Goal: Task Accomplishment & Management: Complete application form

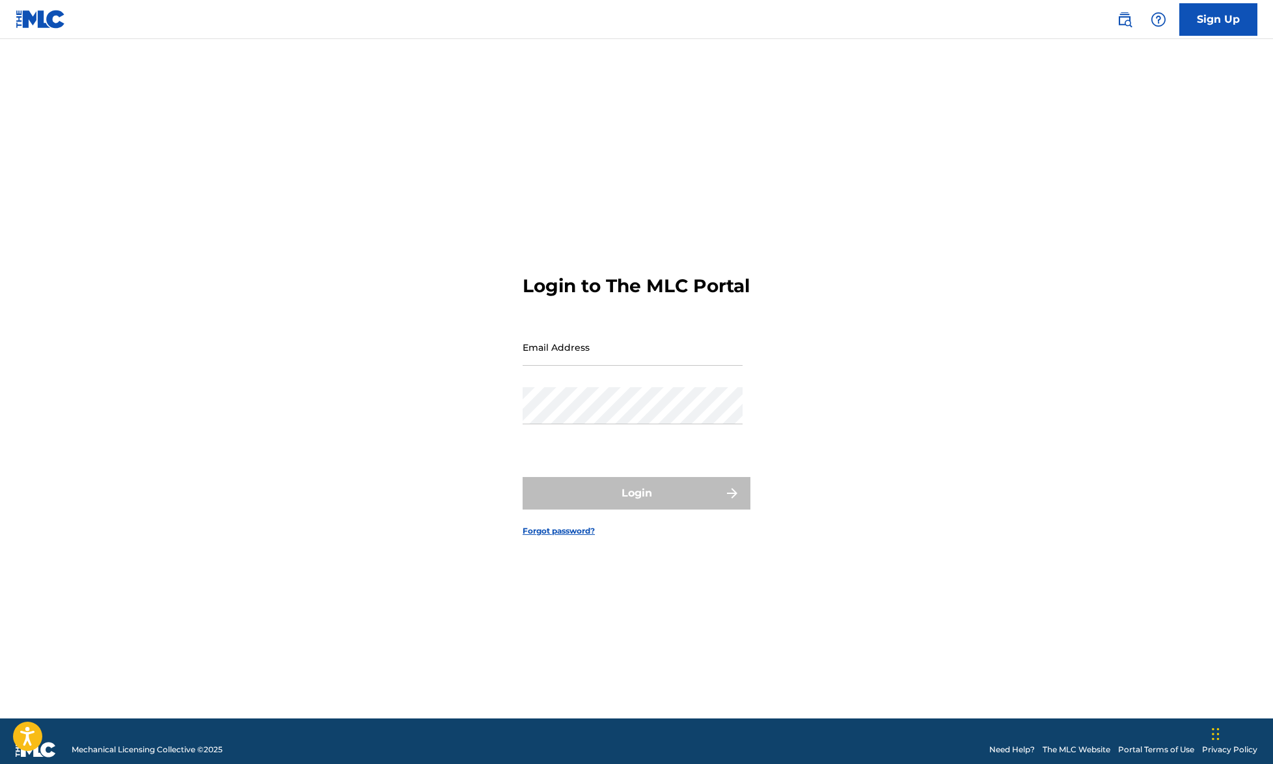
click at [1226, 33] on link "Sign Up" at bounding box center [1219, 19] width 78 height 33
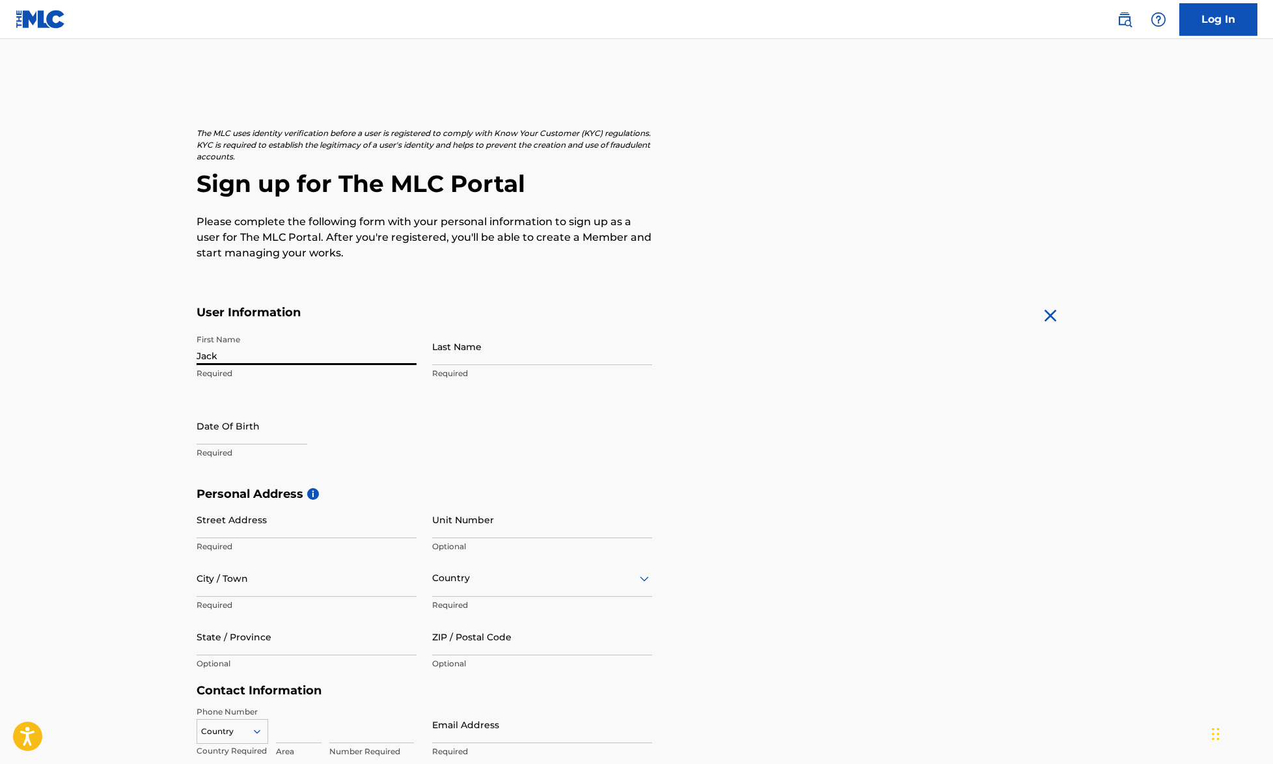
type input "Jack"
type input "[PERSON_NAME]"
select select "7"
select select "2025"
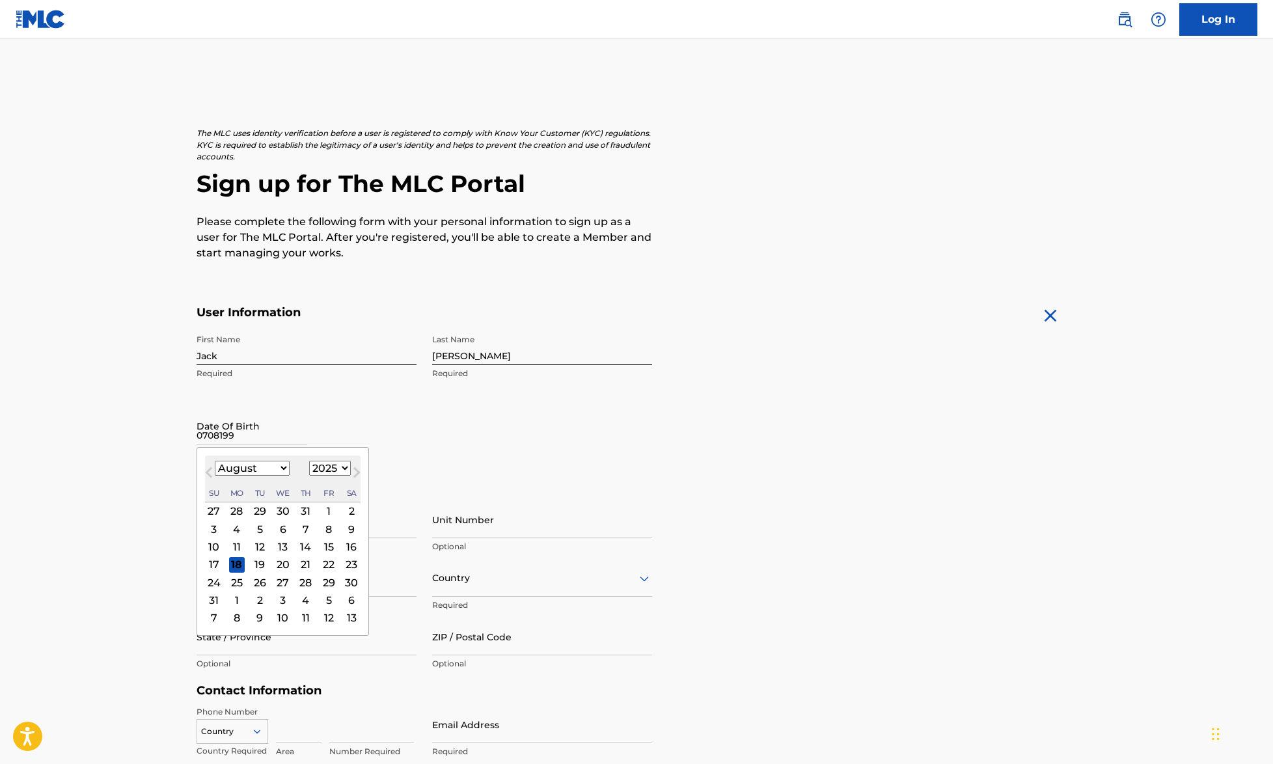
type input "07081994"
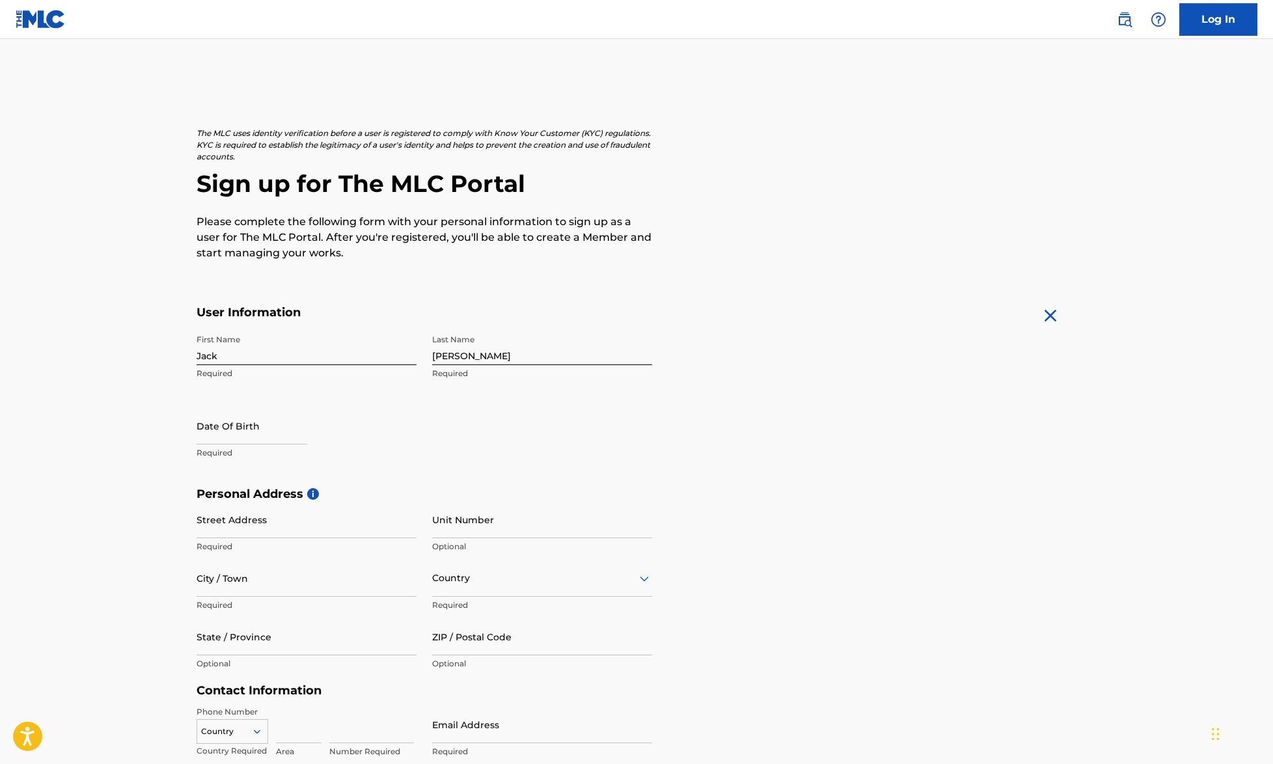
click at [494, 401] on div "First Name Jack Required Last Name McManaman Required Date Of Birth Required" at bounding box center [425, 407] width 456 height 159
click at [285, 427] on input "text" at bounding box center [252, 426] width 111 height 37
select select "7"
select select "1994"
click at [204, 475] on button "Previous Month" at bounding box center [209, 475] width 21 height 21
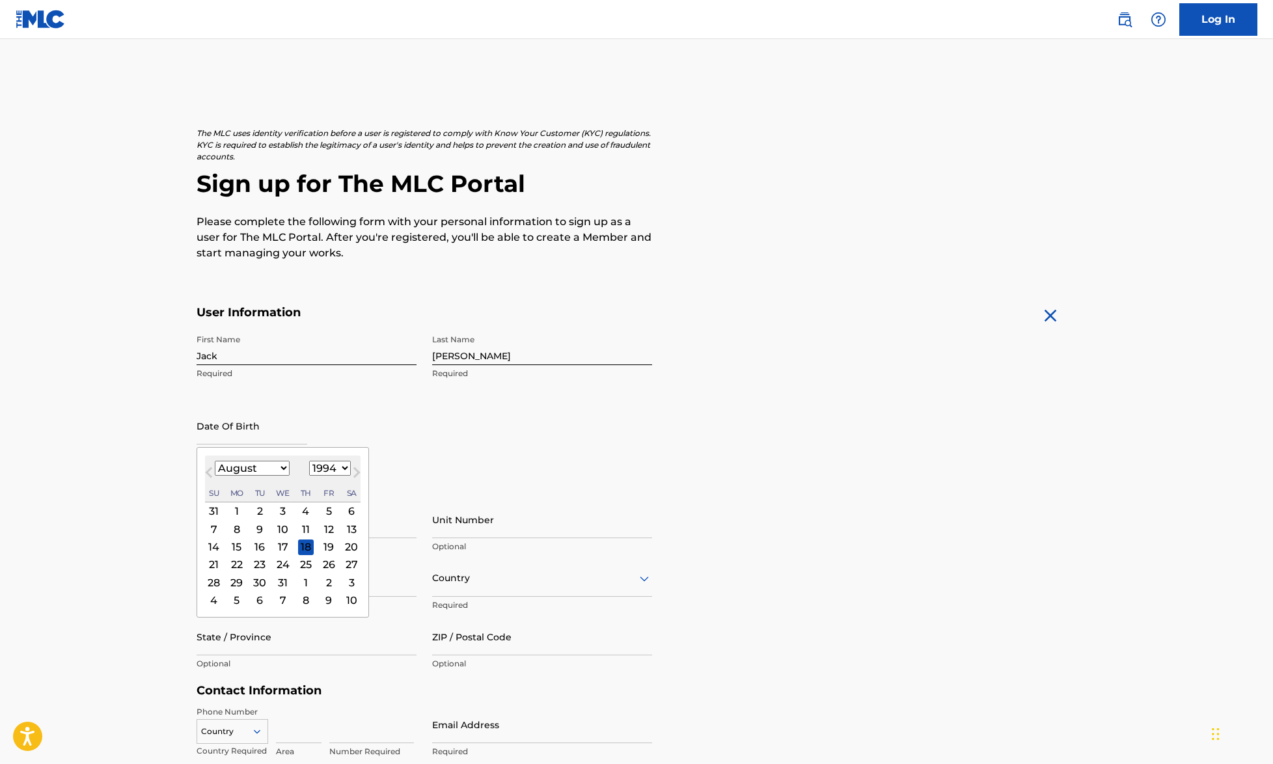
select select "6"
click at [321, 532] on div "8" at bounding box center [329, 529] width 16 height 16
type input "July 8 1994"
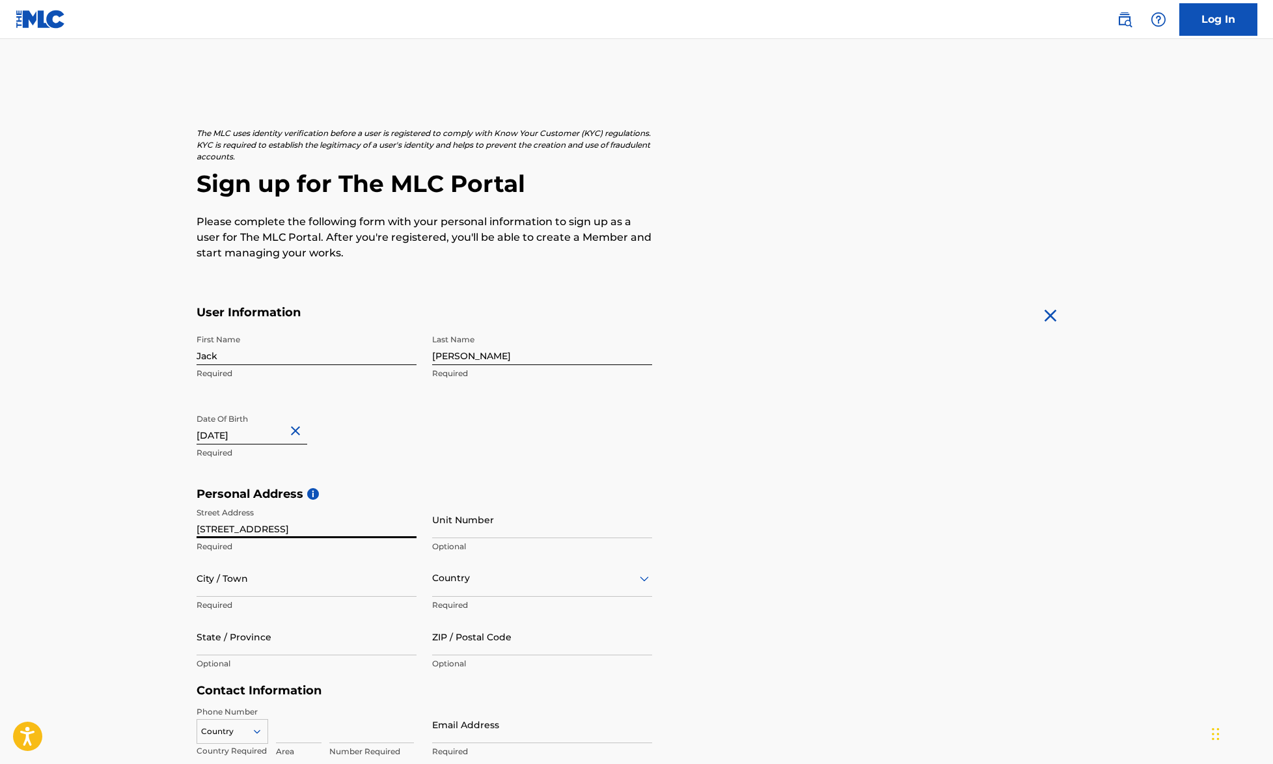
type input "[STREET_ADDRESS]"
type input "211"
type input "[GEOGRAPHIC_DATA]"
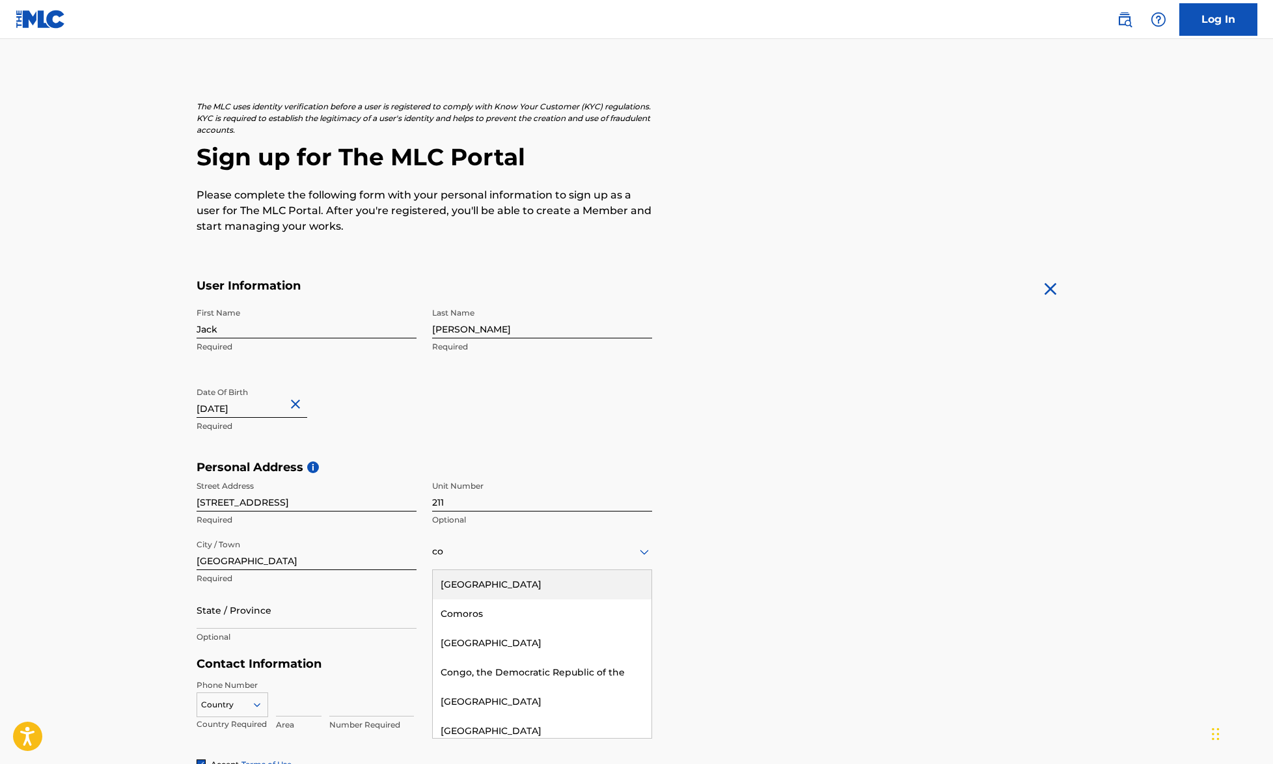
scroll to position [28, 0]
type input "c"
type input "u"
click at [497, 580] on div "[GEOGRAPHIC_DATA]" at bounding box center [542, 583] width 219 height 29
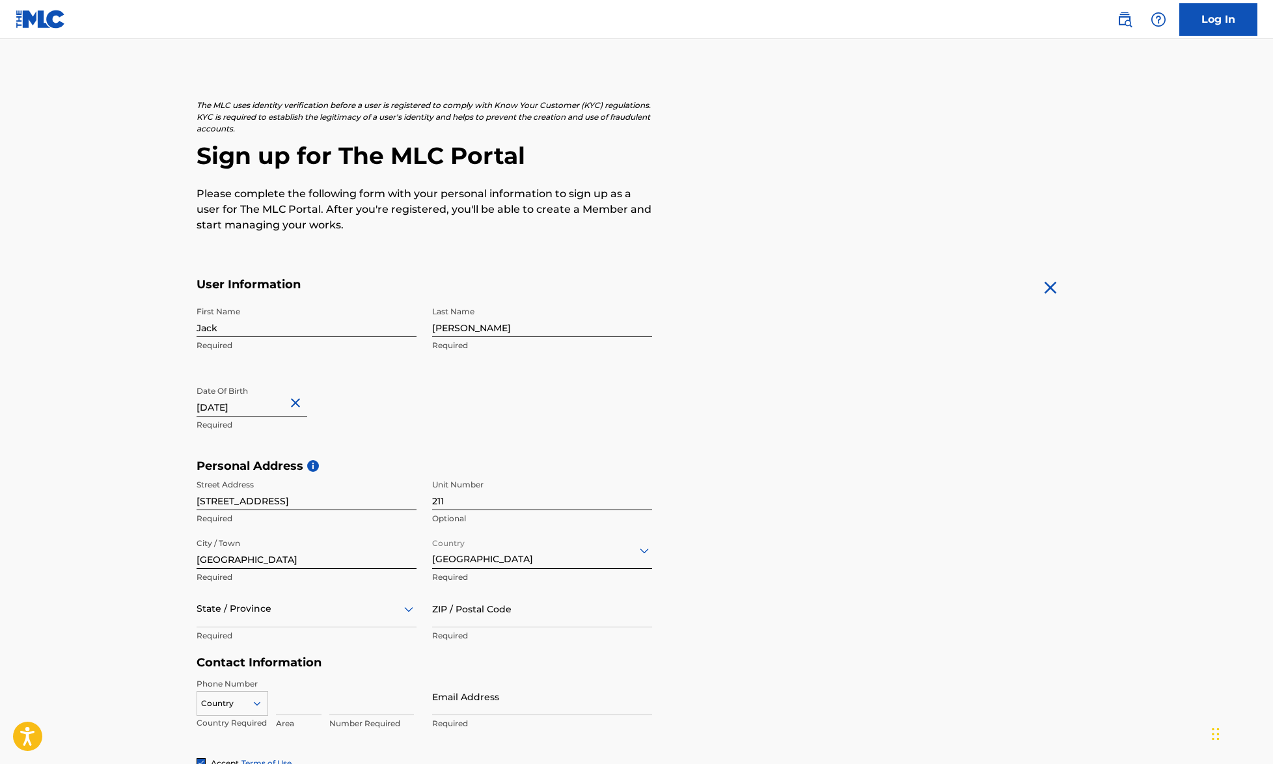
click at [252, 603] on div "State / Province" at bounding box center [307, 608] width 220 height 37
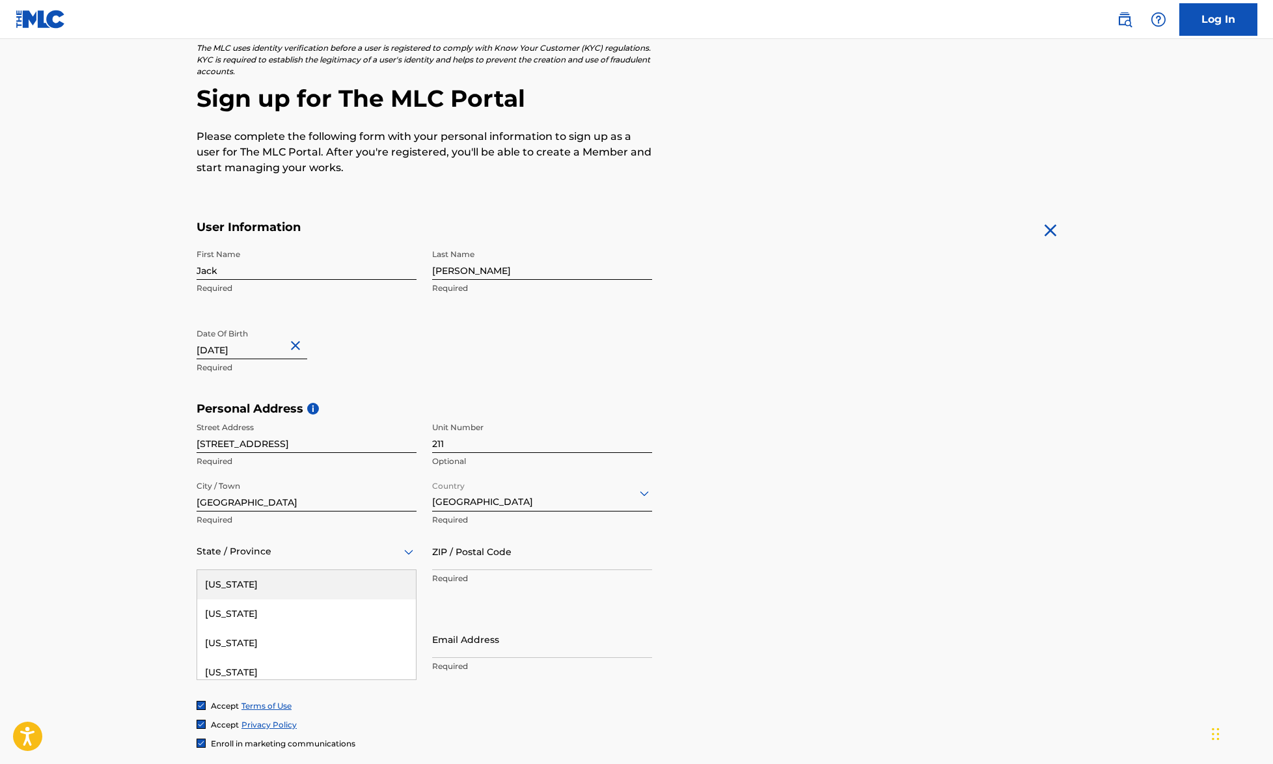
scroll to position [87, 0]
type input "colo"
click at [270, 594] on div "[US_STATE]" at bounding box center [306, 583] width 219 height 29
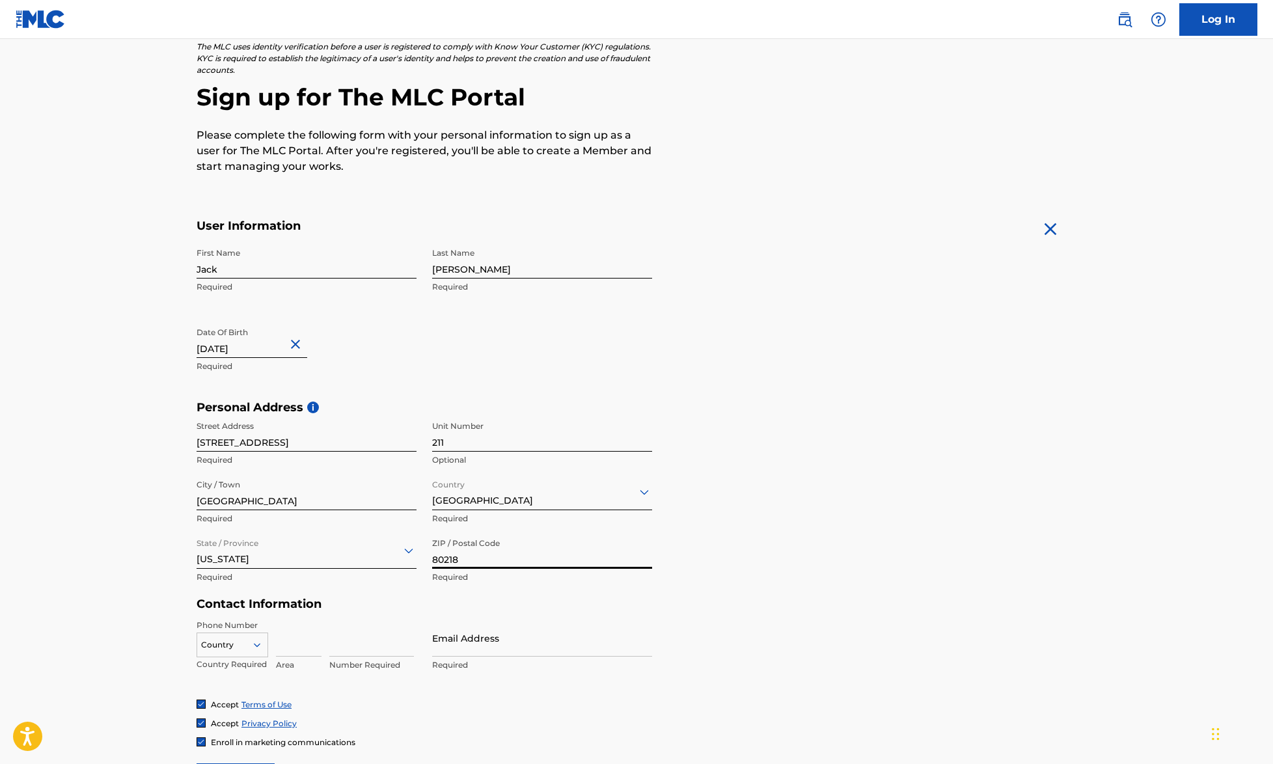
type input "80218"
click at [279, 624] on input at bounding box center [299, 638] width 46 height 37
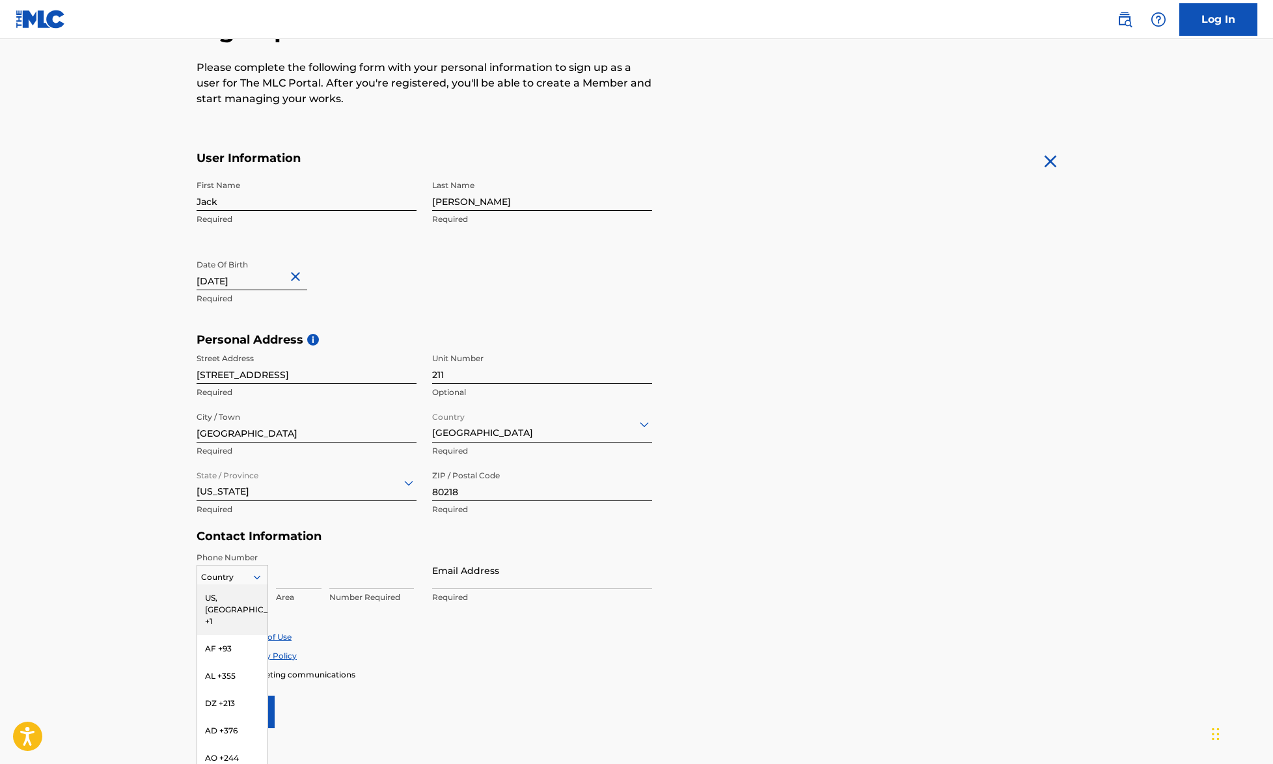
click at [229, 569] on div "US, CA +1, 1 of 216. 216 results available. Use Up and Down to choose options, …" at bounding box center [233, 575] width 72 height 20
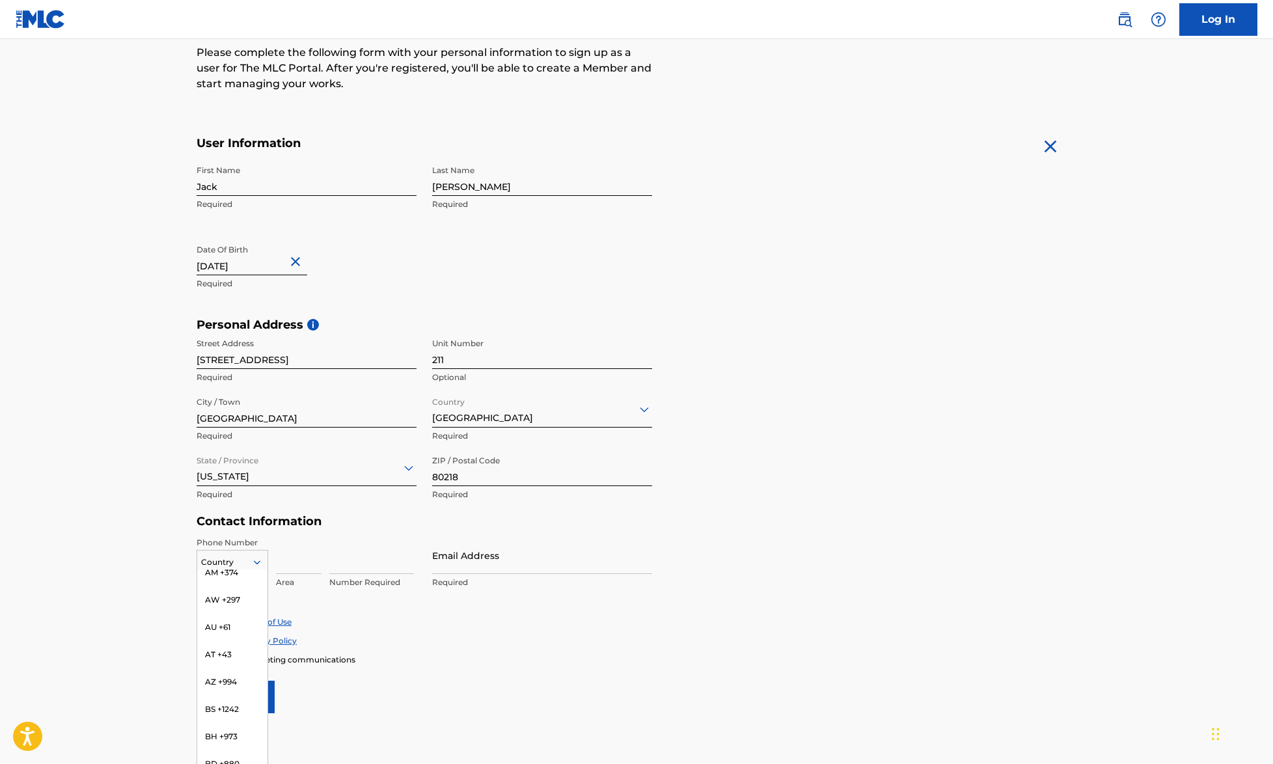
scroll to position [0, 0]
click at [235, 588] on div "US, [GEOGRAPHIC_DATA] +1" at bounding box center [232, 595] width 70 height 51
click at [298, 554] on input at bounding box center [299, 554] width 46 height 37
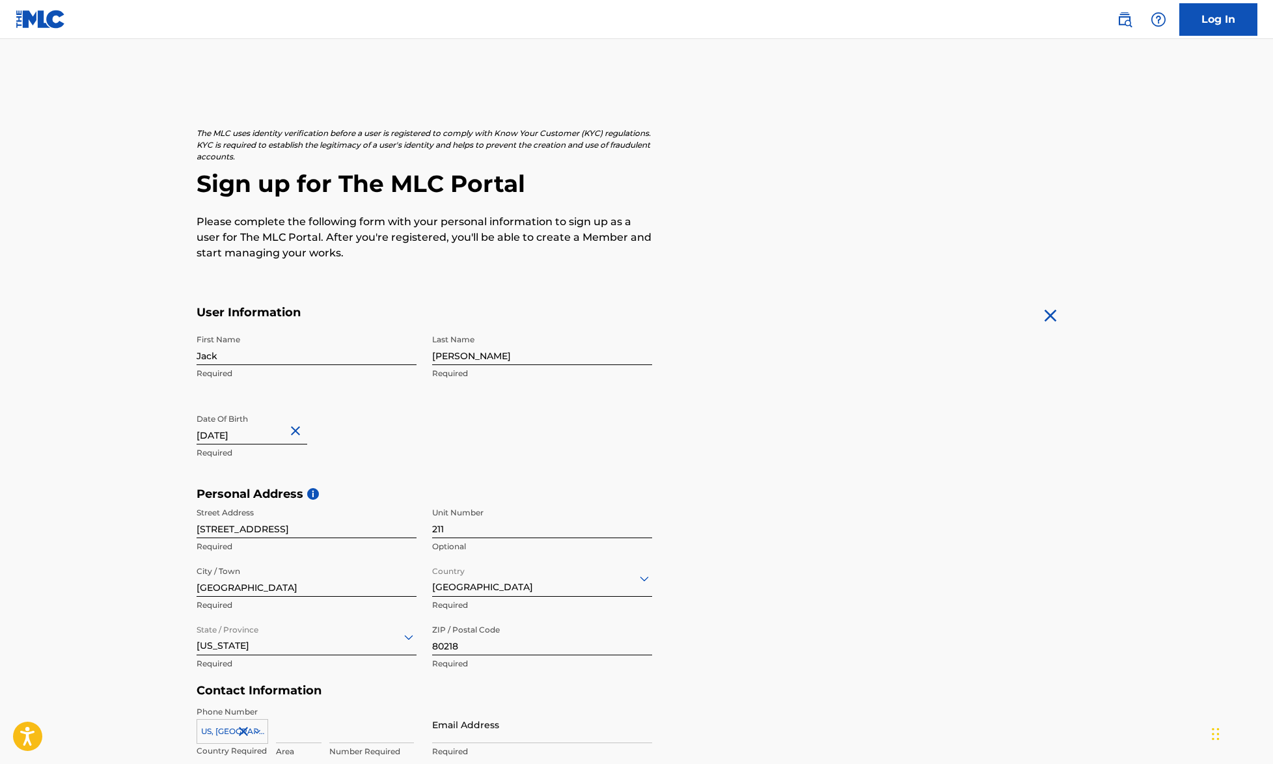
scroll to position [0, 0]
click at [86, 624] on main "The MLC uses identity verification before a user is registered to comply with K…" at bounding box center [636, 497] width 1273 height 917
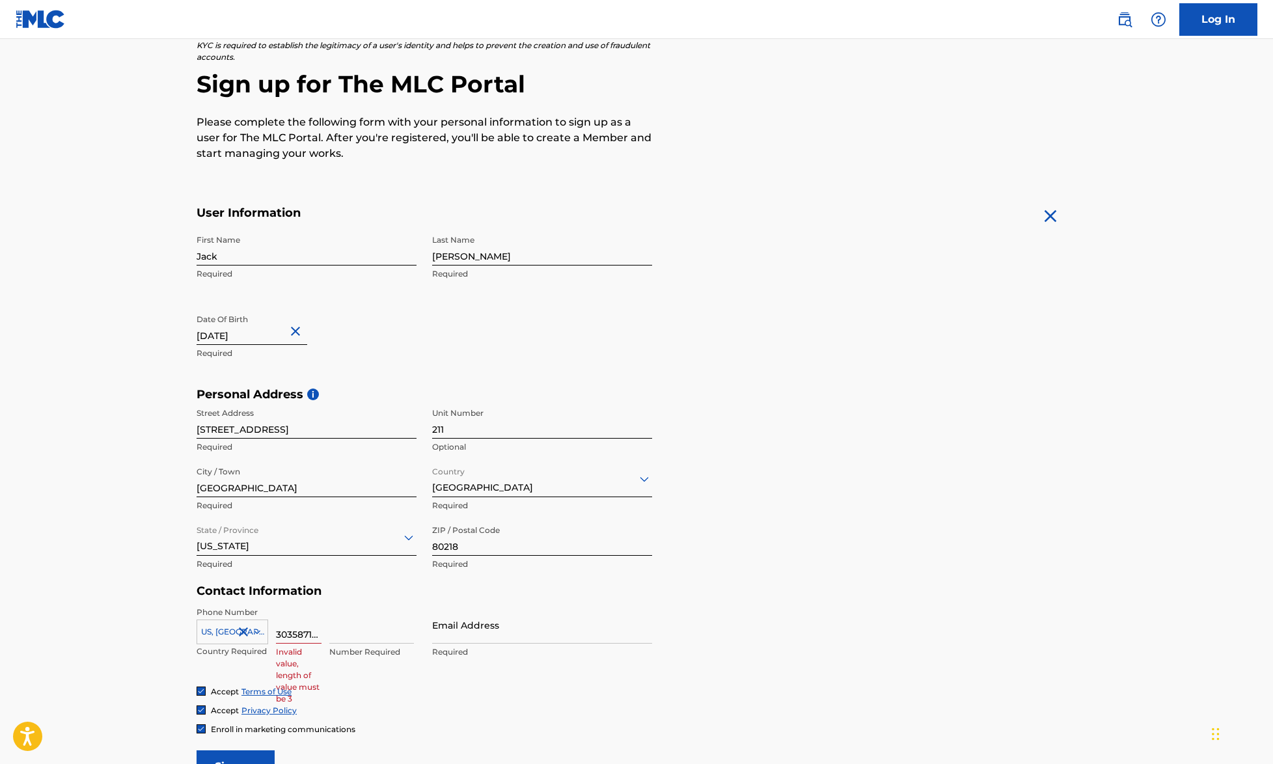
click at [295, 638] on input "3035871949" at bounding box center [299, 625] width 46 height 37
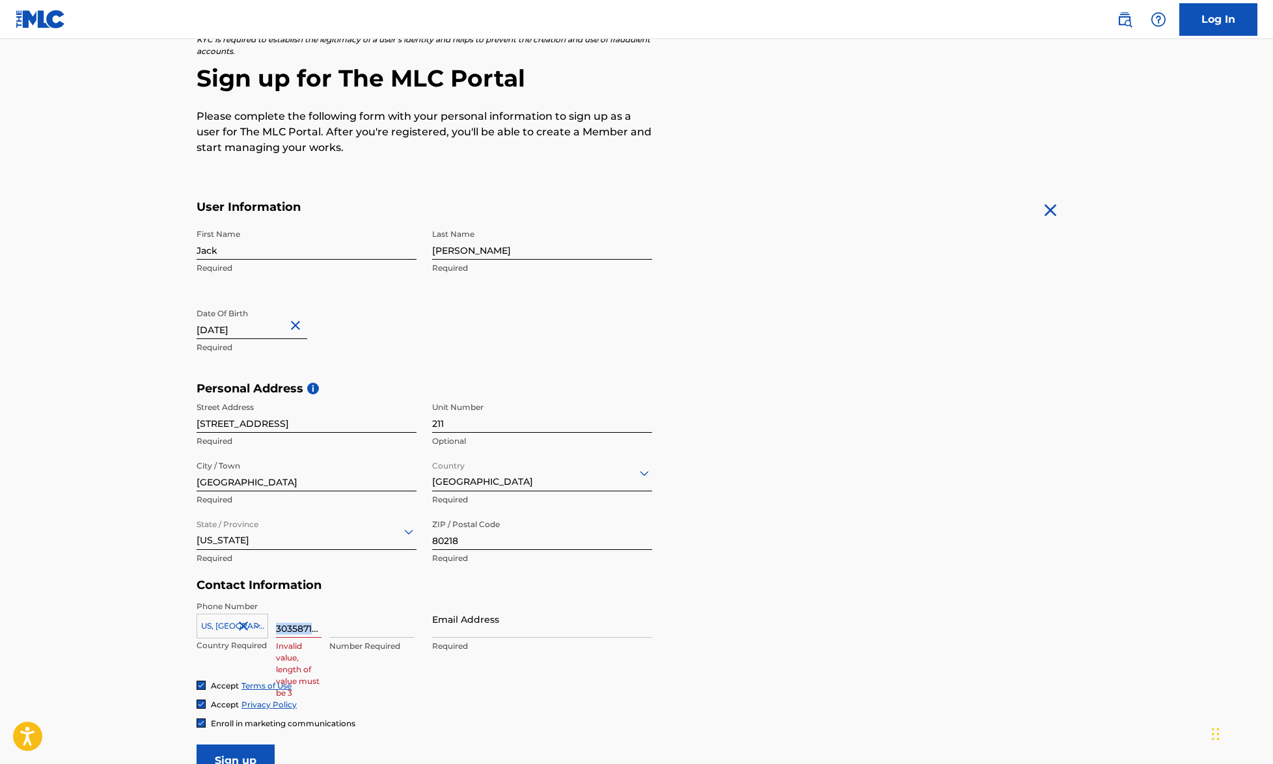
click at [295, 638] on div "3035871949 Invalid value, length of value must be 3" at bounding box center [299, 630] width 46 height 59
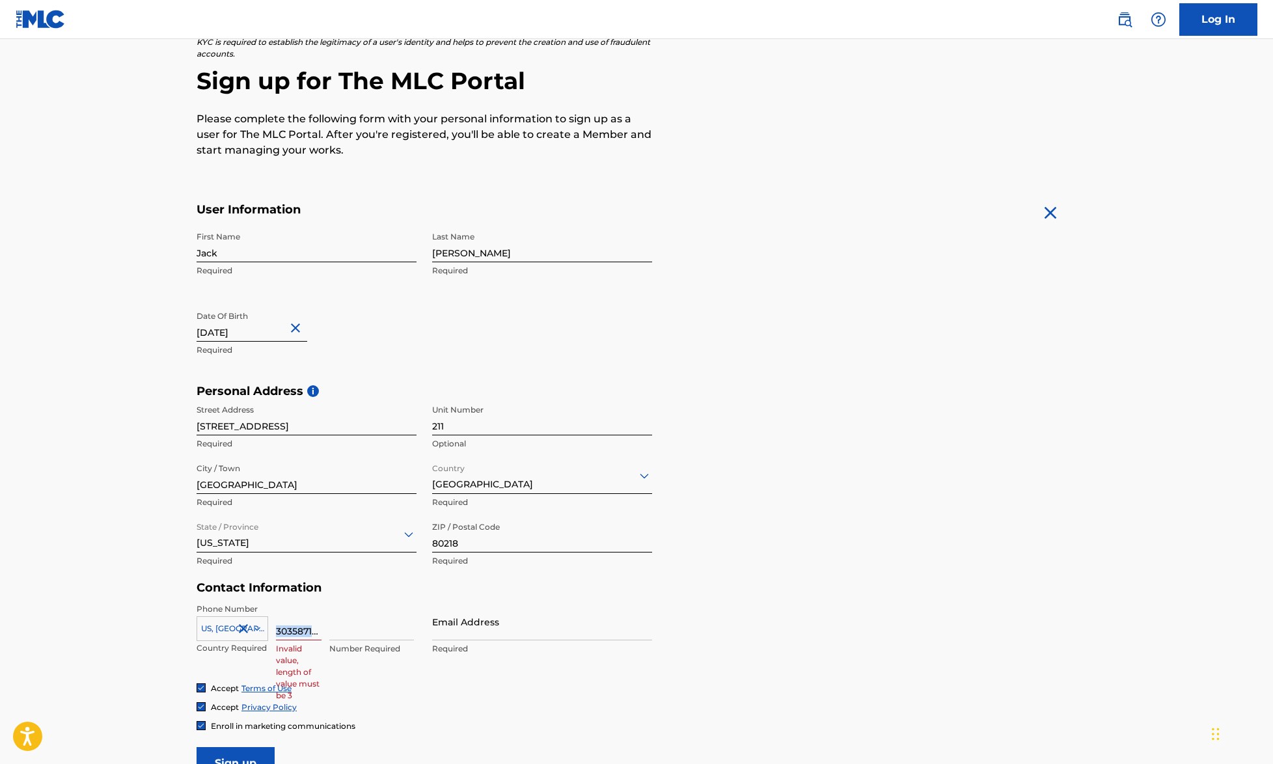
click at [295, 638] on input "3035871949" at bounding box center [299, 621] width 46 height 37
click at [296, 634] on input "3035871949" at bounding box center [299, 621] width 46 height 37
type input "303"
type input "5871949"
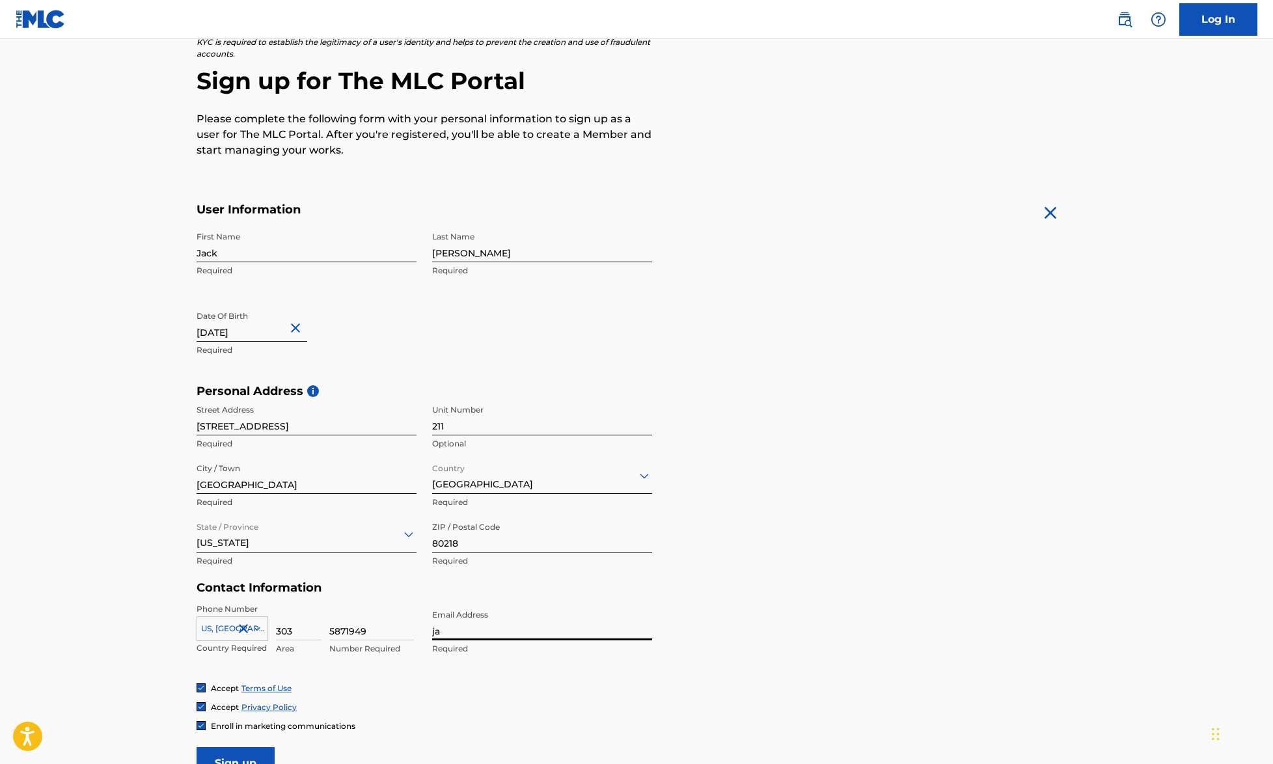
type input "j"
type input "[EMAIL_ADDRESS][DOMAIN_NAME]"
click at [93, 730] on main "The MLC uses identity verification before a user is registered to comply with K…" at bounding box center [636, 394] width 1273 height 917
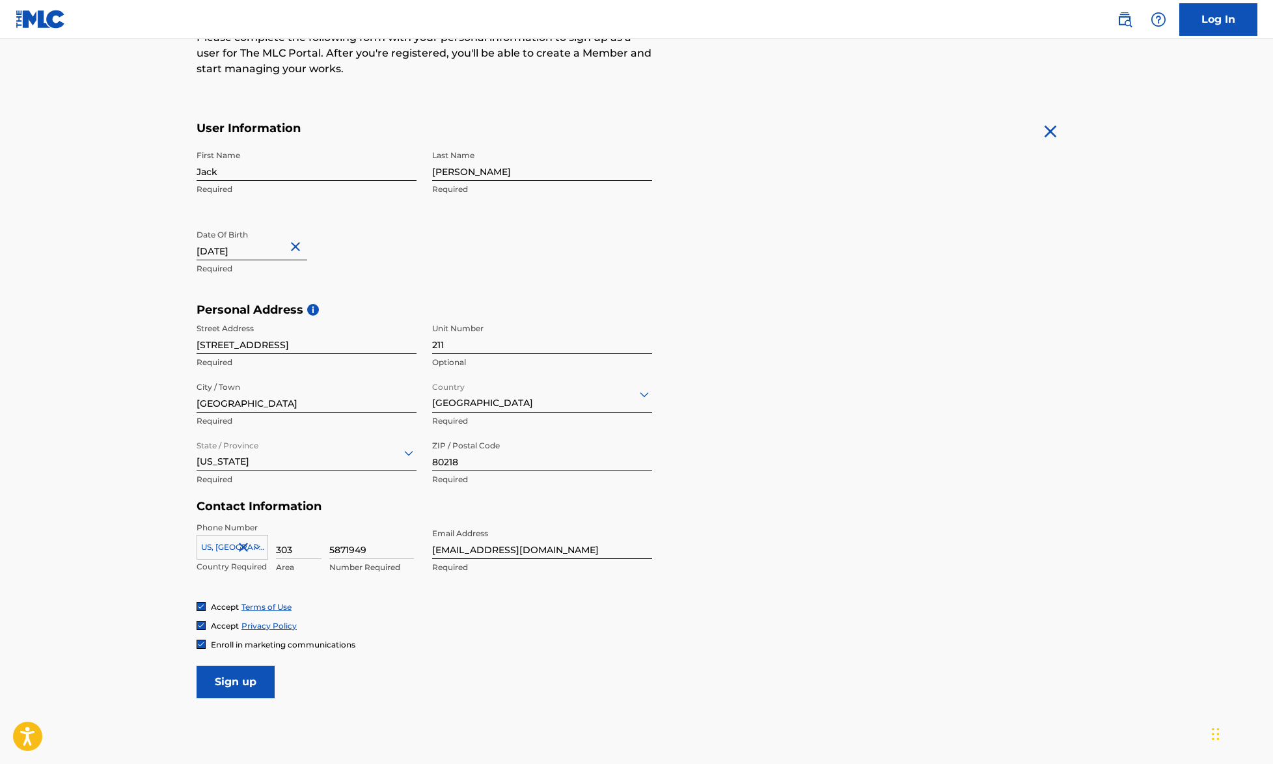
scroll to position [203, 0]
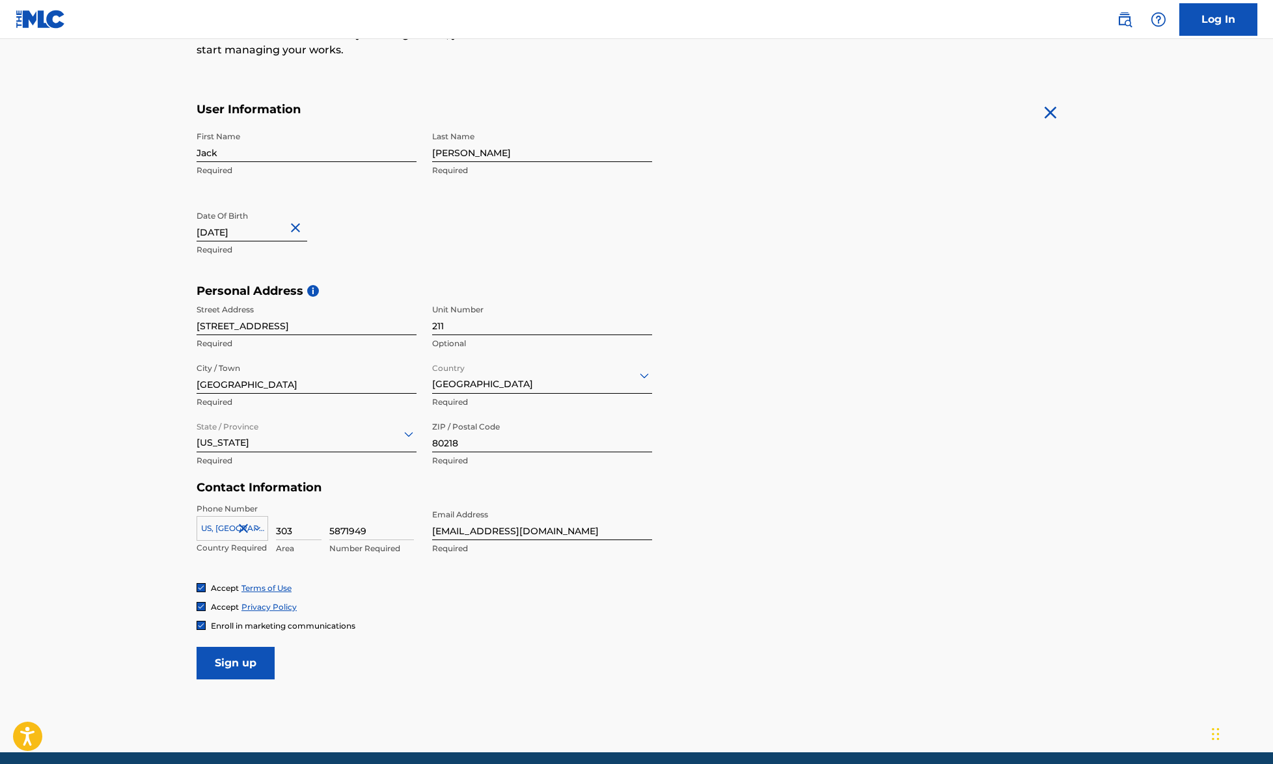
click at [202, 624] on img at bounding box center [201, 626] width 8 height 8
click at [212, 657] on input "Sign up" at bounding box center [236, 663] width 78 height 33
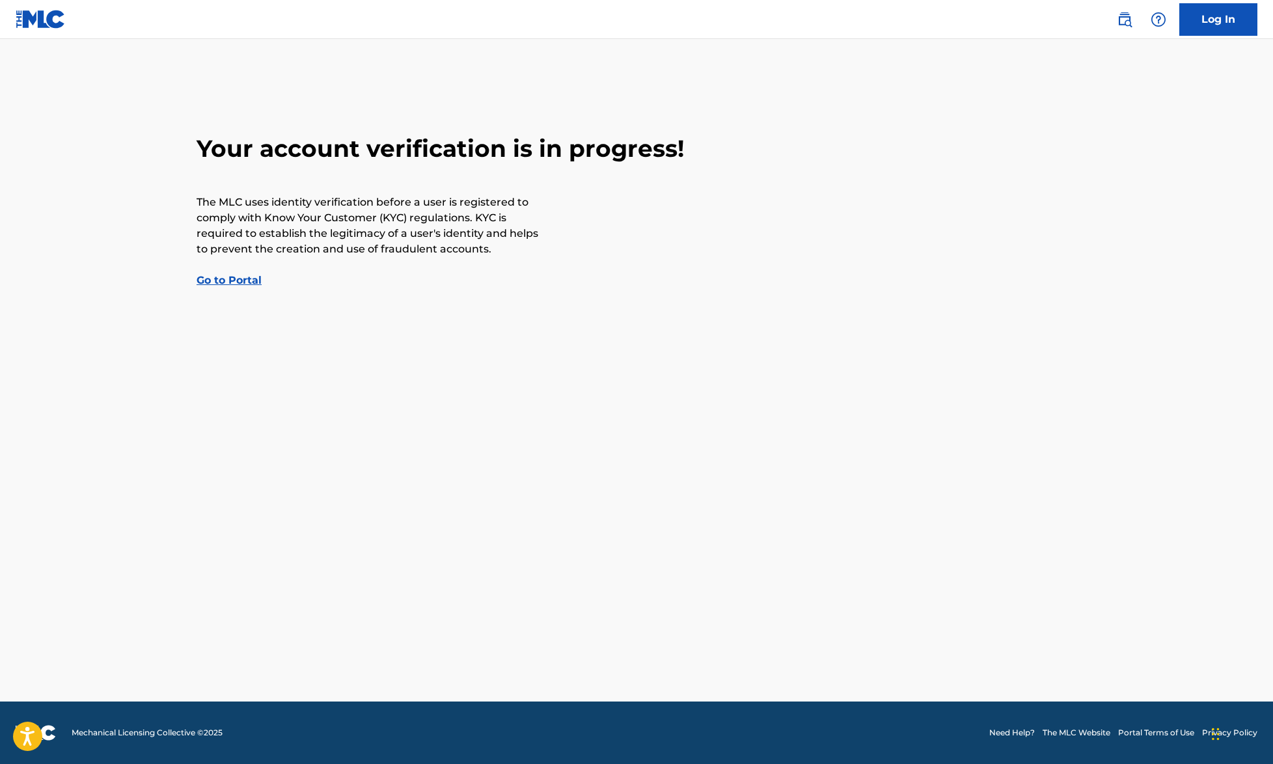
click at [236, 279] on link "Go to Portal" at bounding box center [229, 280] width 65 height 12
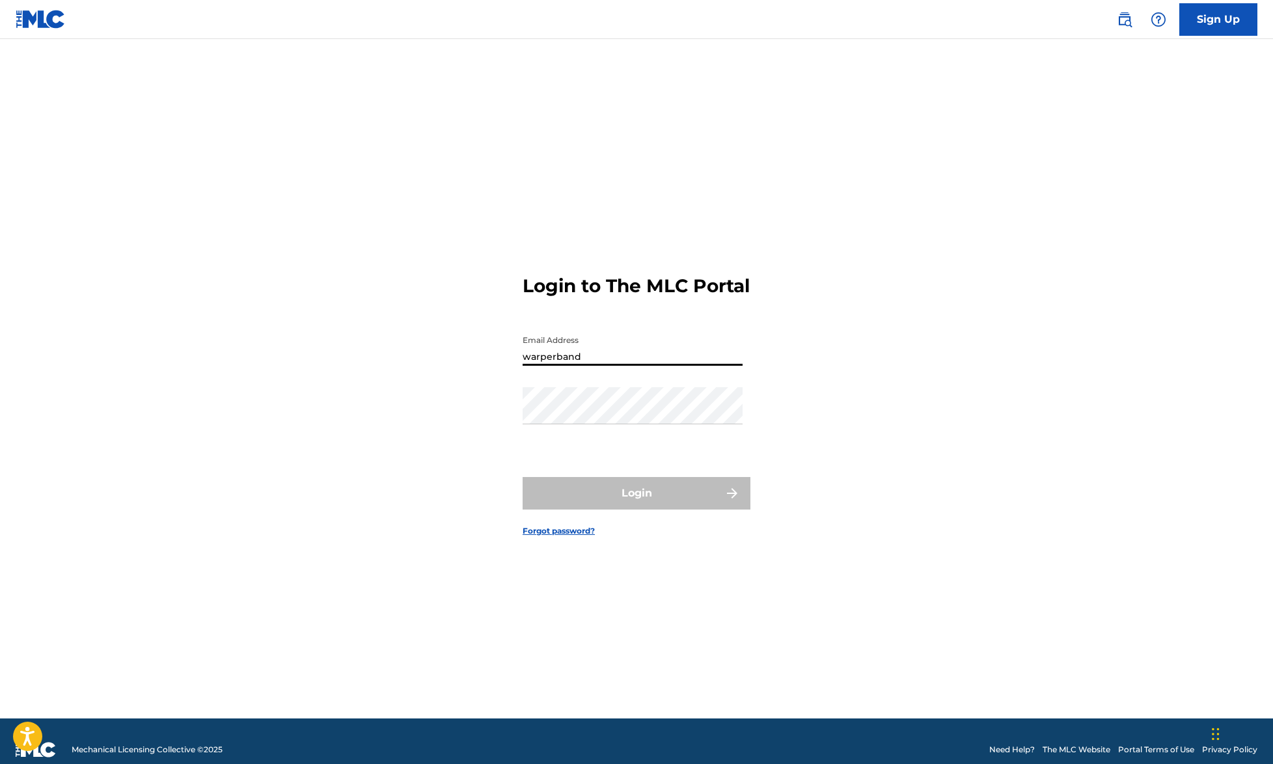
type input "warperband@"
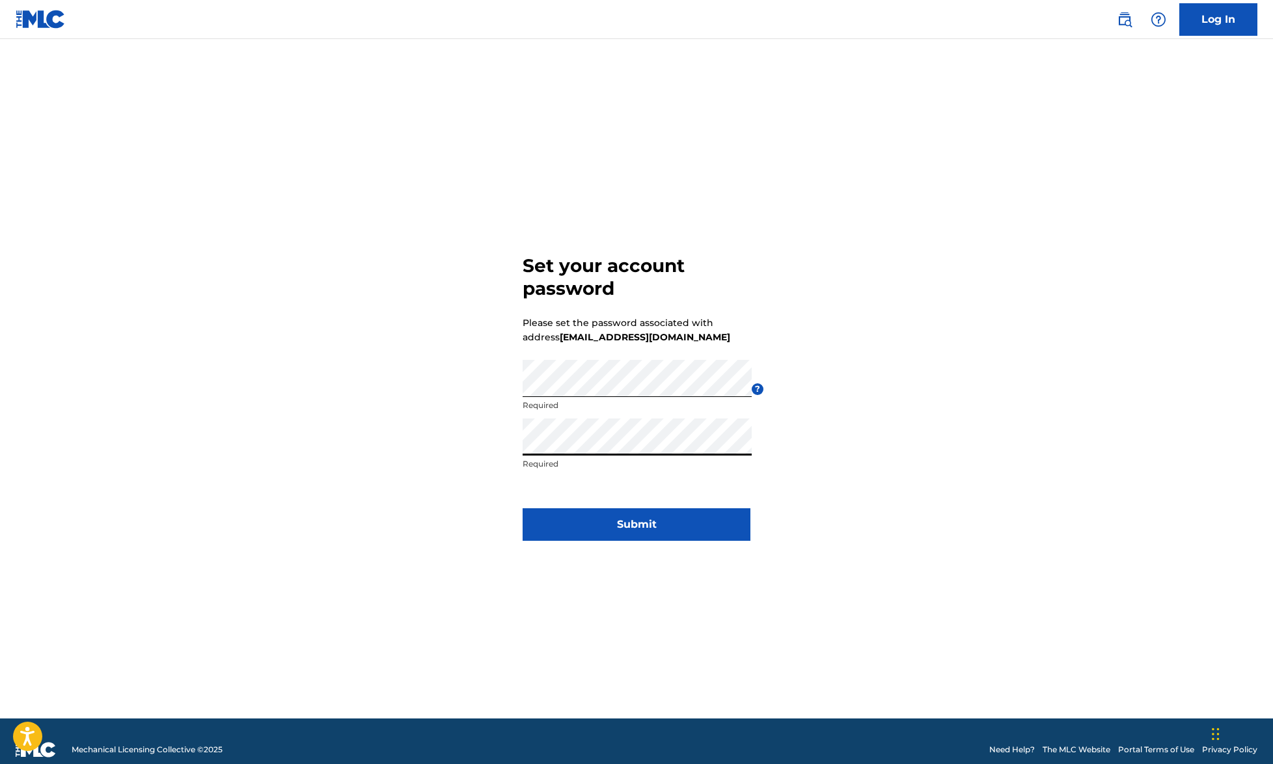
click at [707, 523] on button "Submit" at bounding box center [637, 524] width 228 height 33
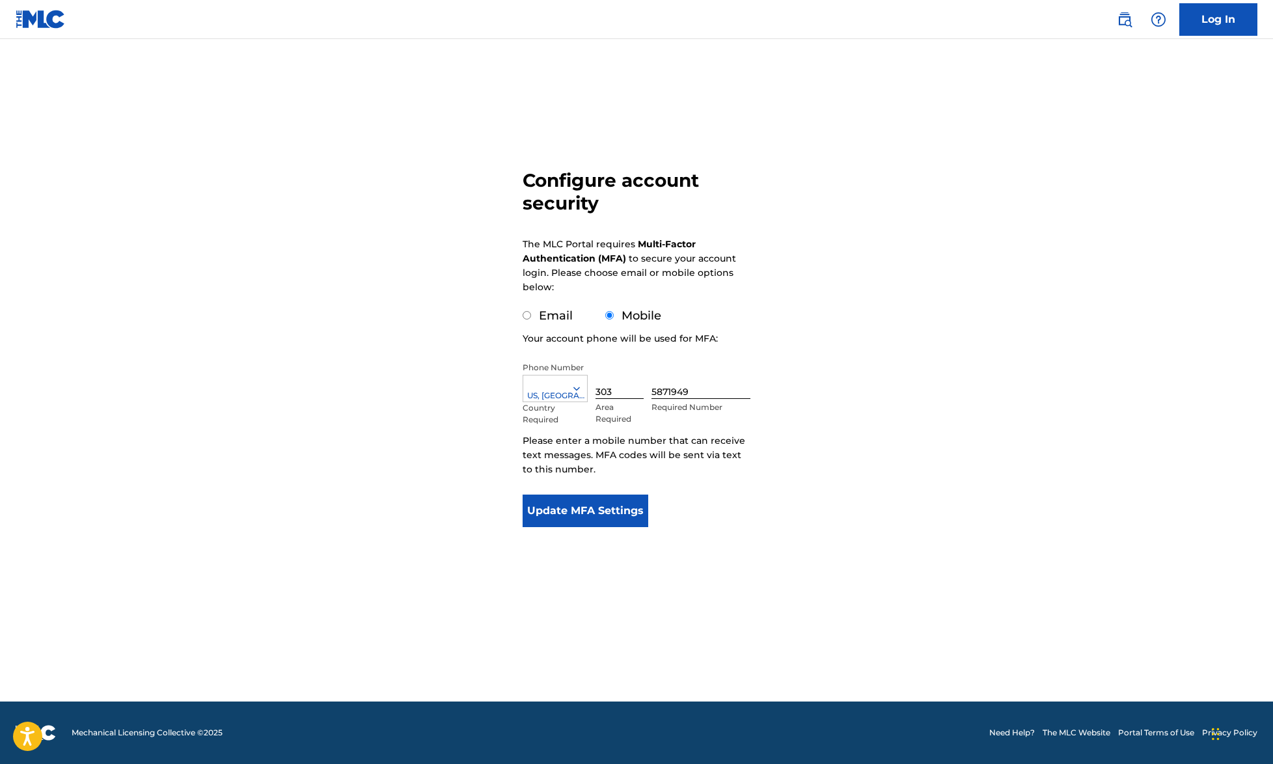
click at [605, 516] on button "Update MFA Settings" at bounding box center [586, 511] width 126 height 33
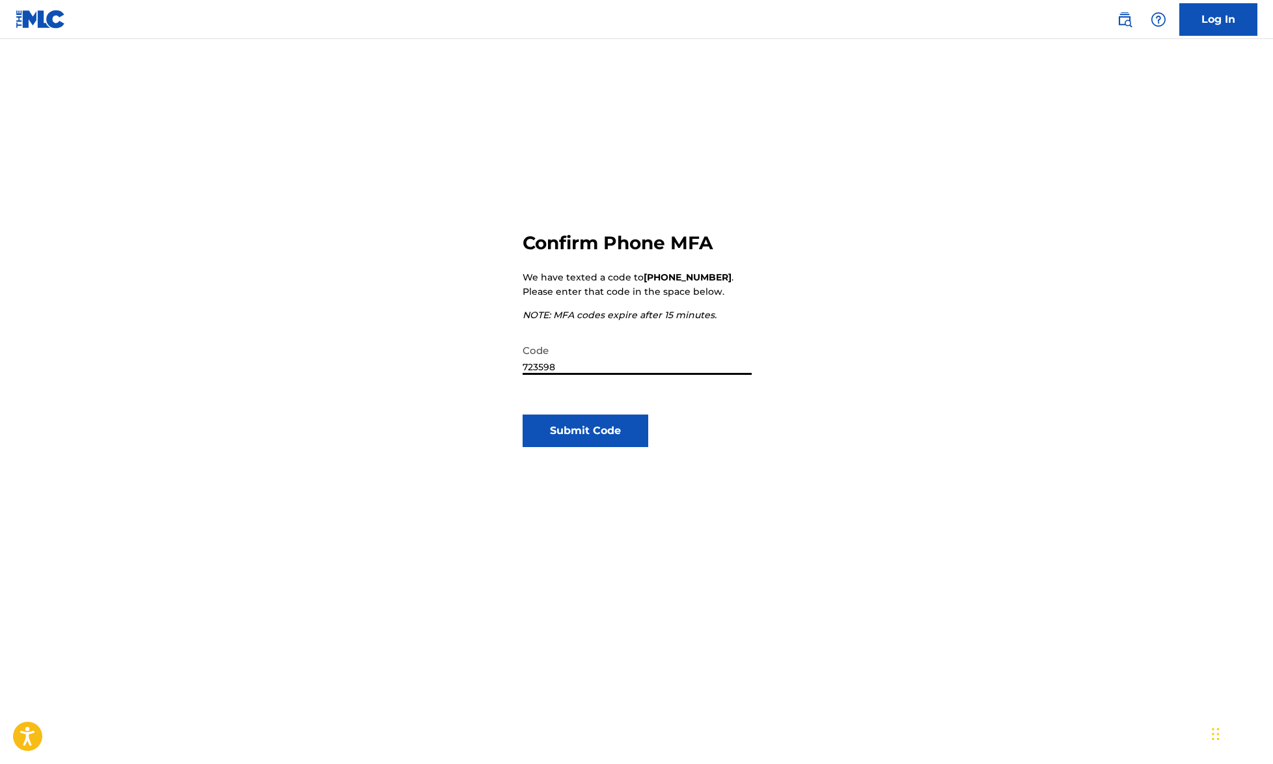
type input "723598"
click at [571, 413] on div "Confirm Phone MFA We have texted a code to [PHONE_NUMBER] . Please enter that c…" at bounding box center [637, 492] width 228 height 647
click at [567, 426] on button "Submit Code" at bounding box center [586, 431] width 126 height 33
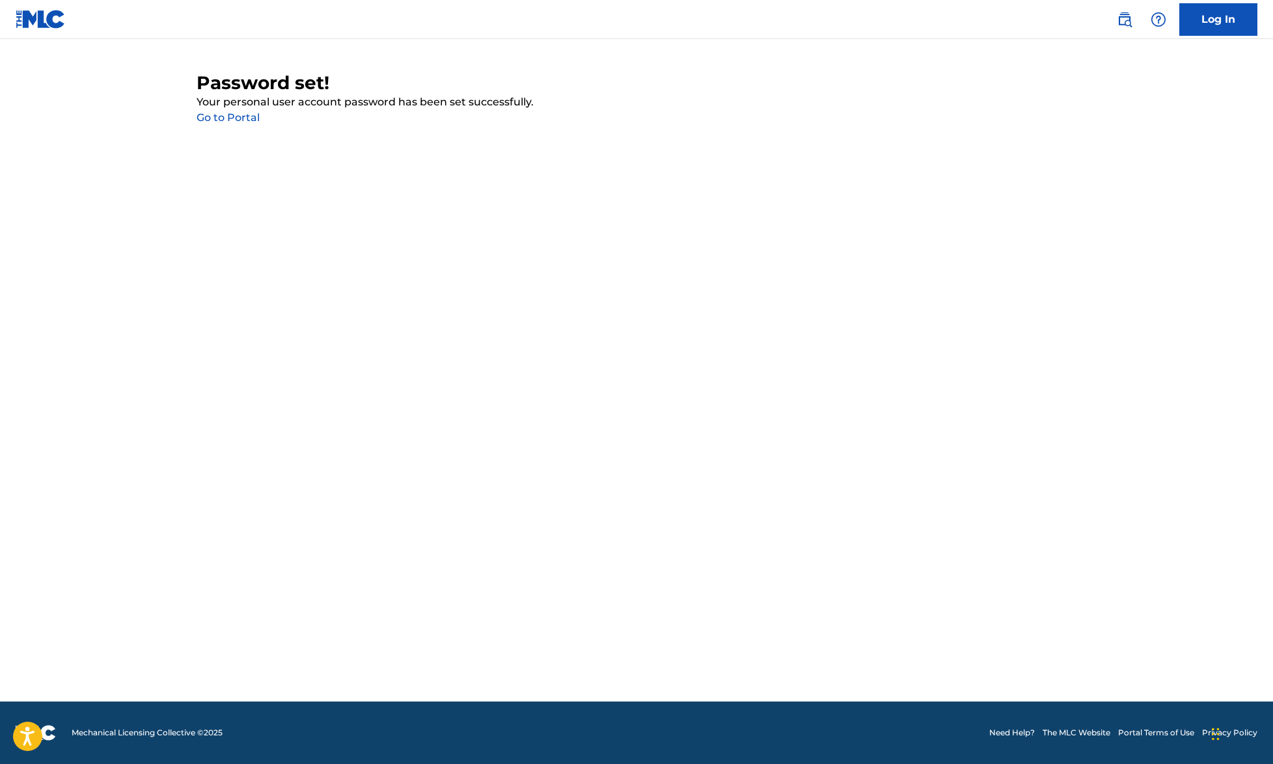
click at [253, 122] on link "Go to Portal" at bounding box center [228, 117] width 63 height 12
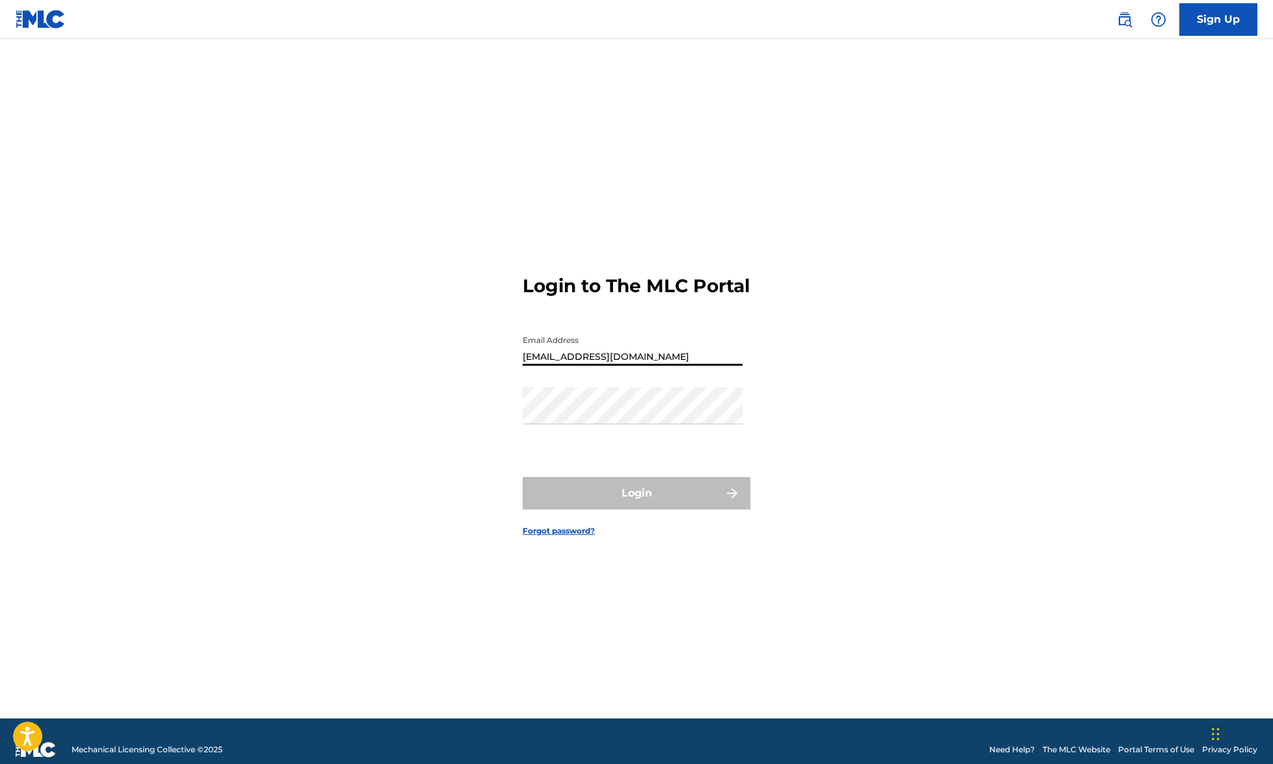
type input "[EMAIL_ADDRESS][DOMAIN_NAME]"
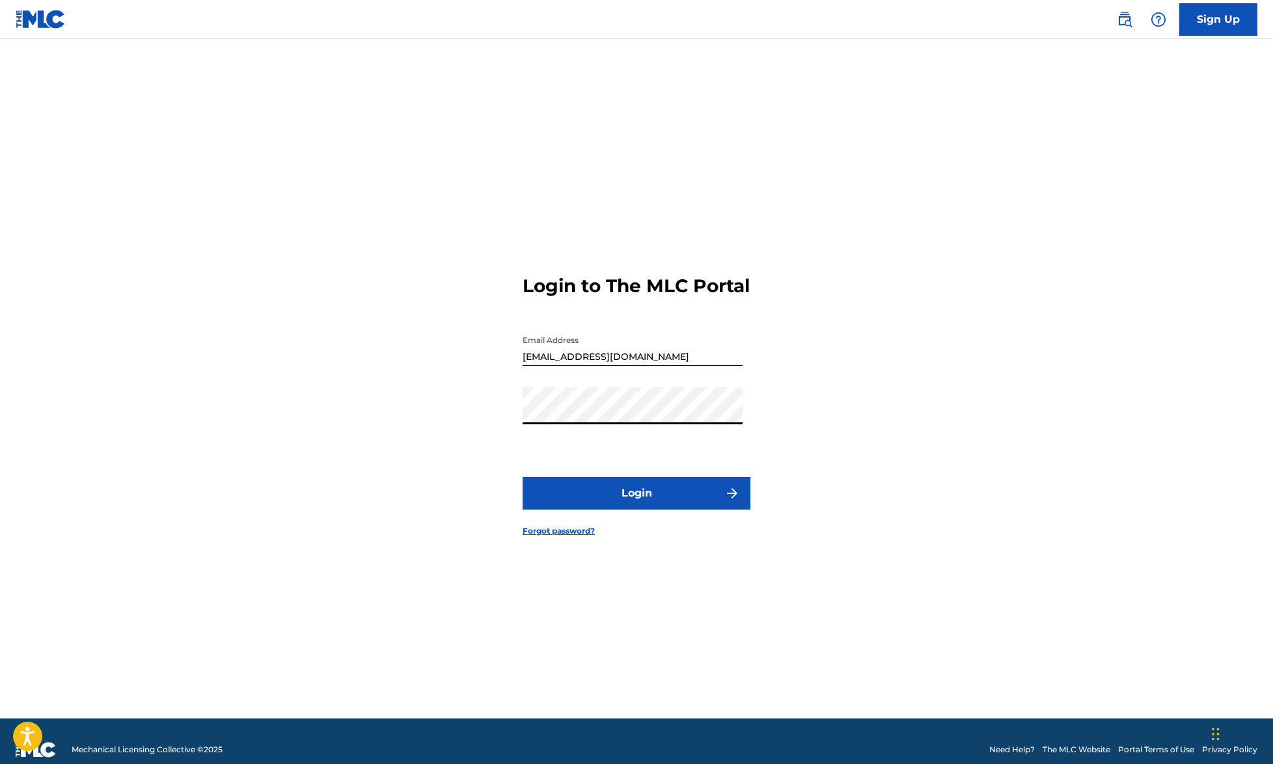
click at [637, 505] on button "Login" at bounding box center [637, 493] width 228 height 33
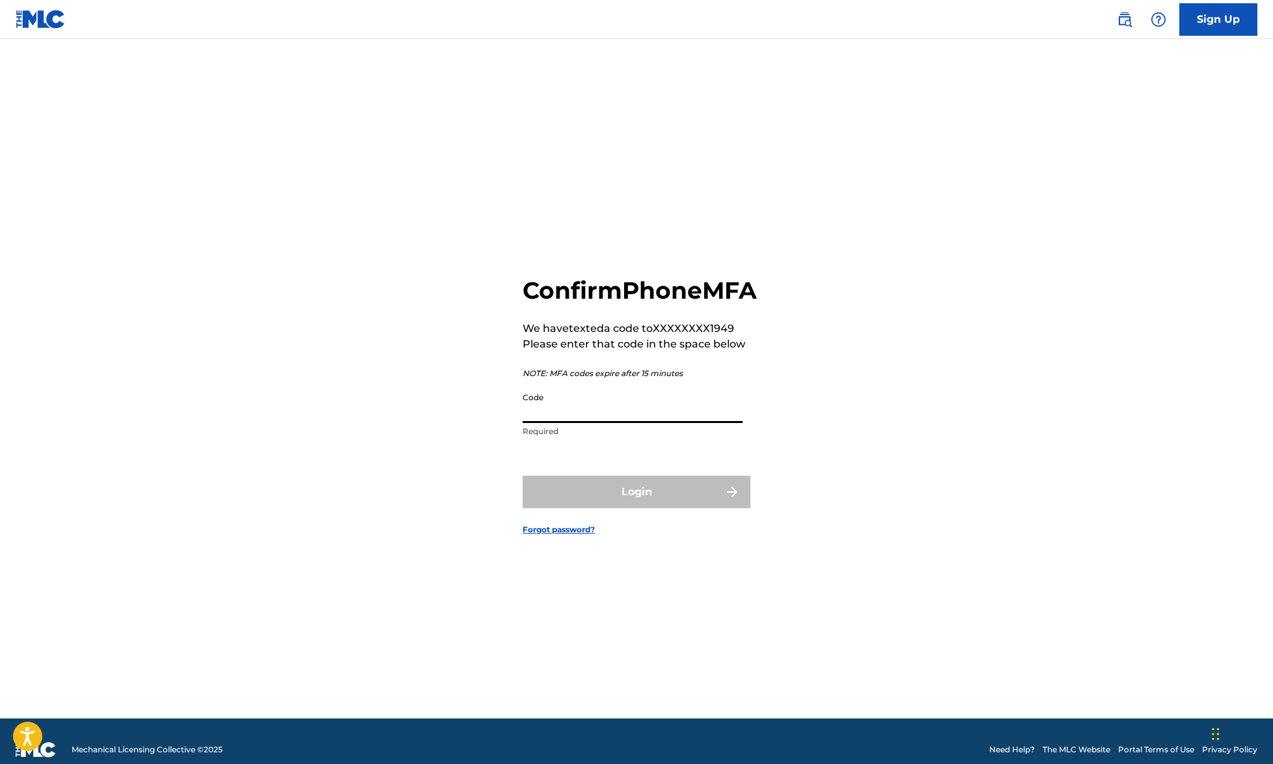
click at [600, 423] on input "Code" at bounding box center [633, 404] width 220 height 37
type input "869402"
click at [664, 505] on button "Login" at bounding box center [637, 492] width 228 height 33
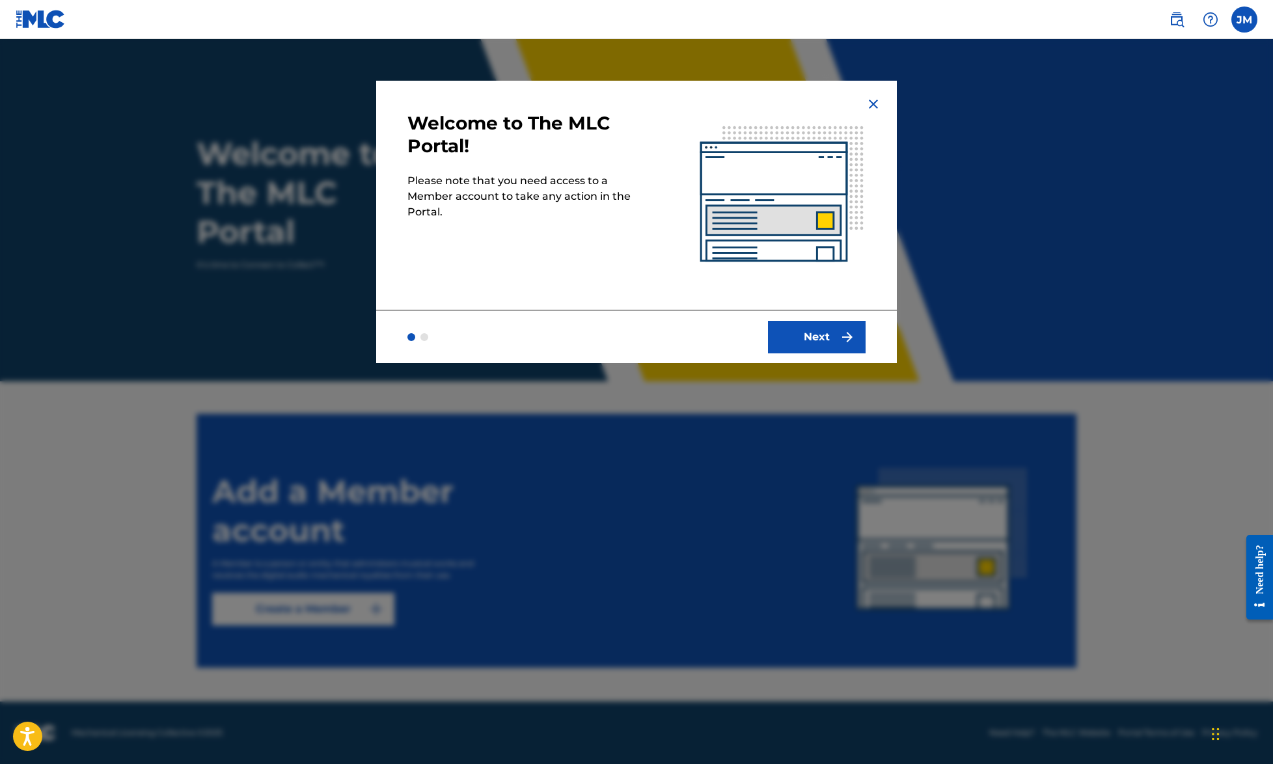
click at [805, 337] on button "Next" at bounding box center [817, 337] width 98 height 33
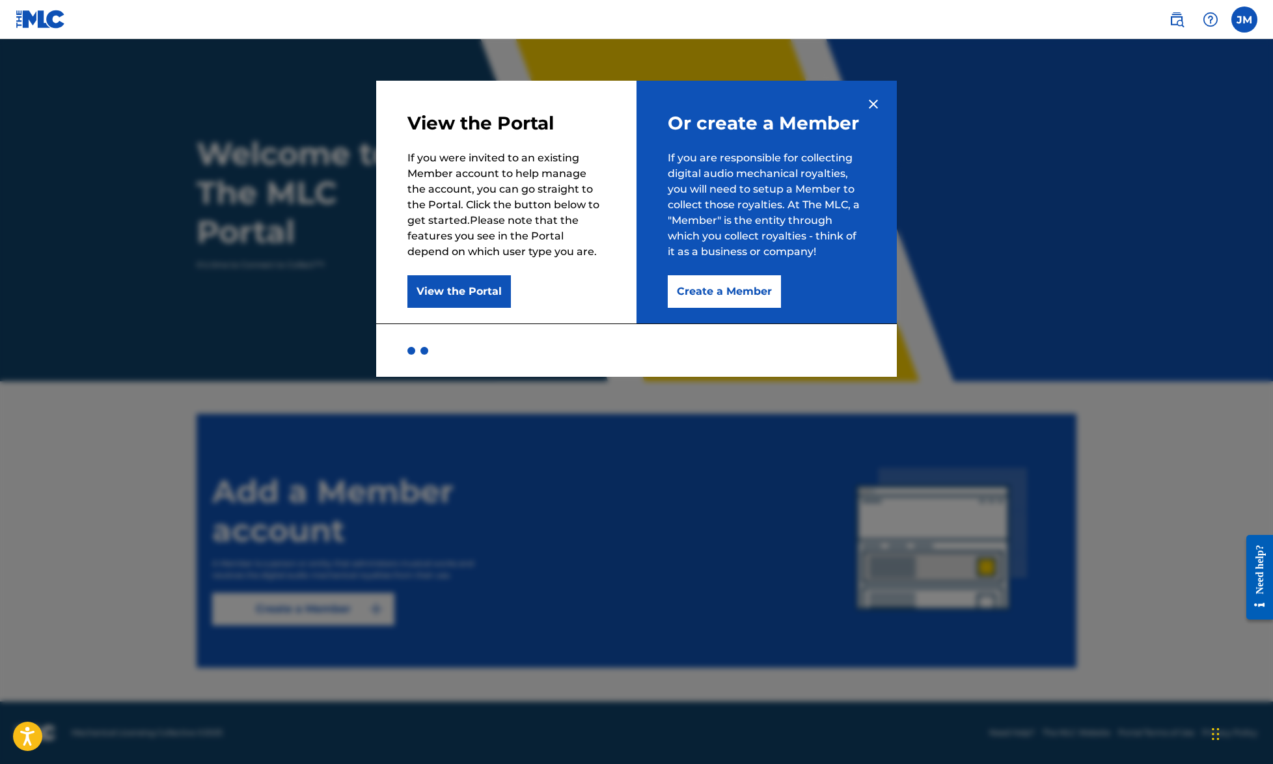
scroll to position [1, 0]
click at [410, 349] on div at bounding box center [412, 351] width 8 height 8
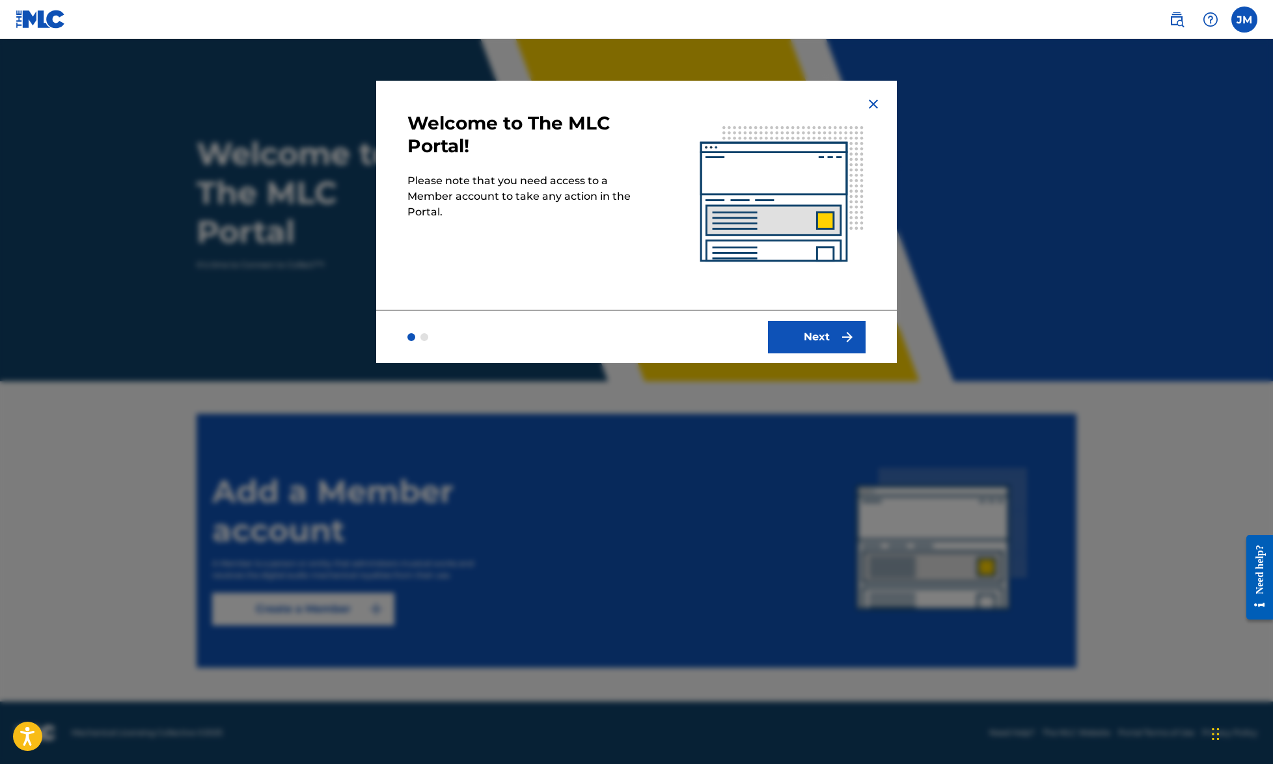
scroll to position [0, 0]
click at [814, 327] on button "Next" at bounding box center [817, 337] width 98 height 33
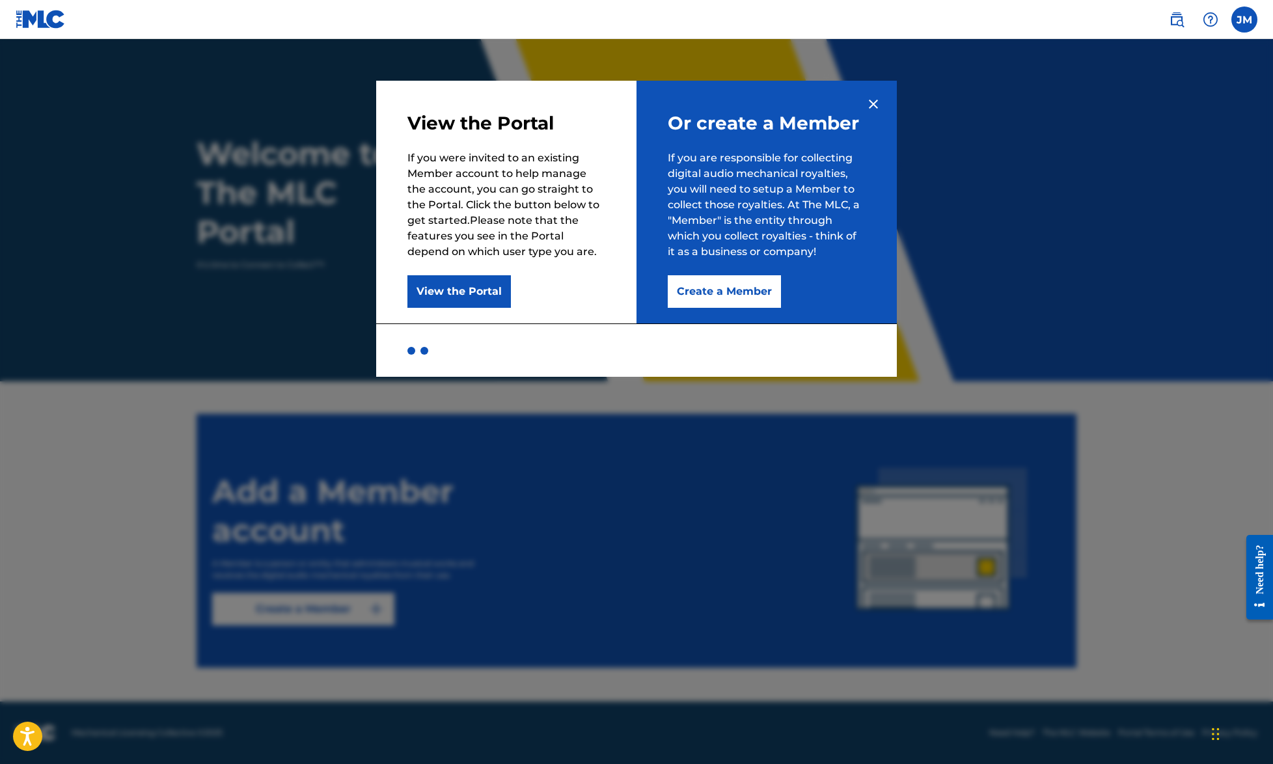
click at [732, 288] on button "Create a Member" at bounding box center [724, 291] width 113 height 33
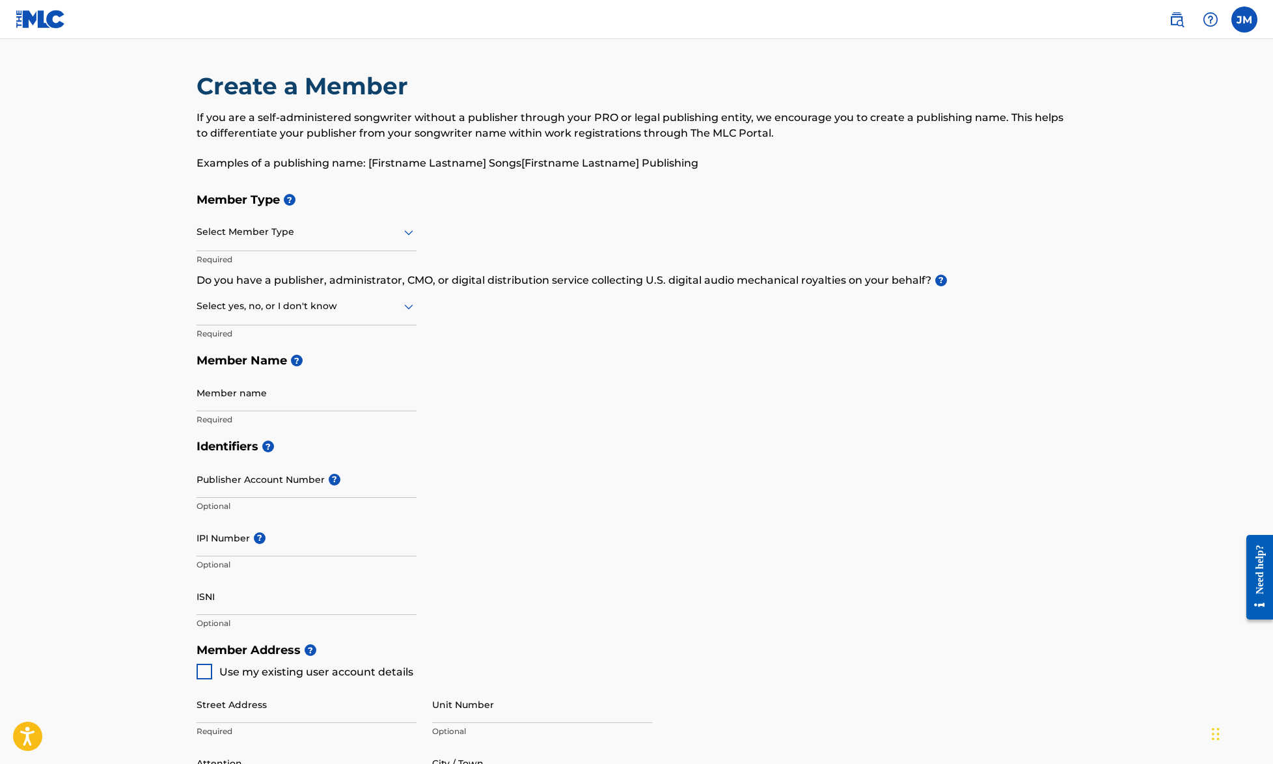
drag, startPoint x: 309, startPoint y: 249, endPoint x: 311, endPoint y: 236, distance: 13.8
click at [309, 249] on div "Select Member Type" at bounding box center [307, 232] width 220 height 37
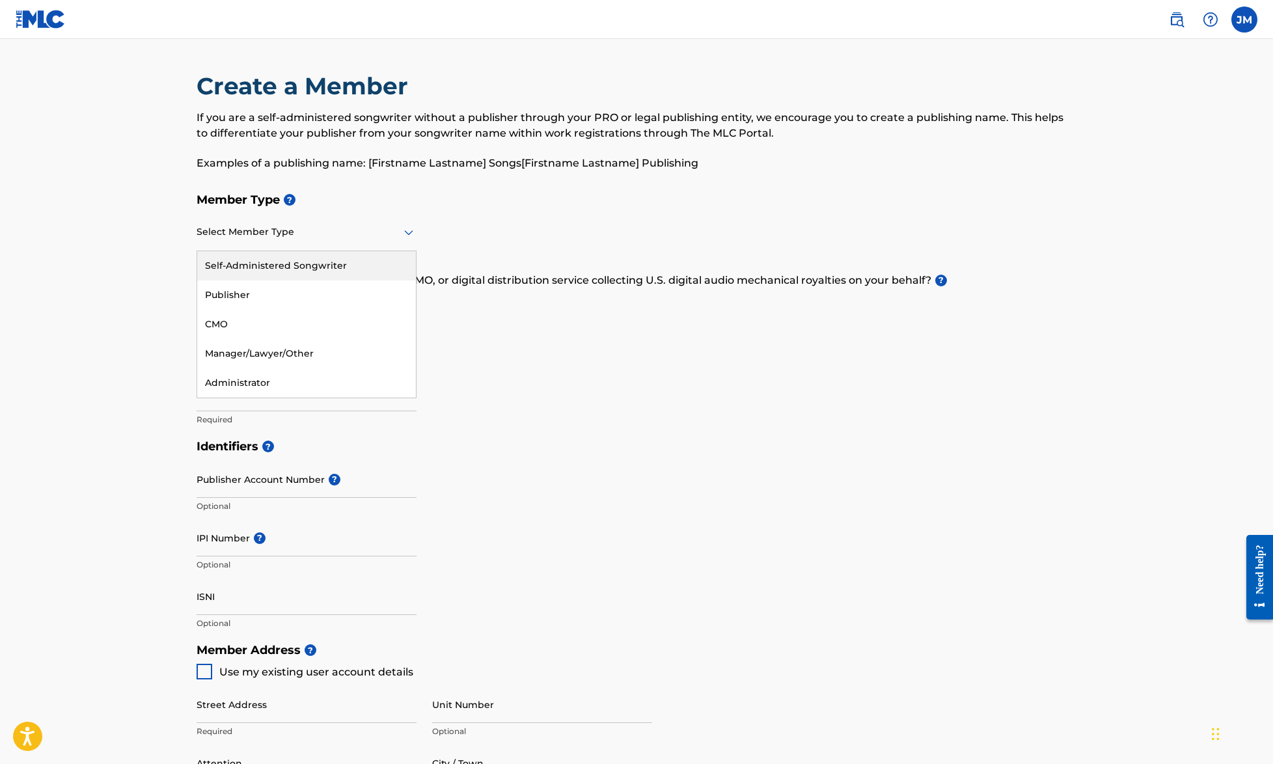
click at [376, 255] on div "Self-Administered Songwriter" at bounding box center [306, 265] width 219 height 29
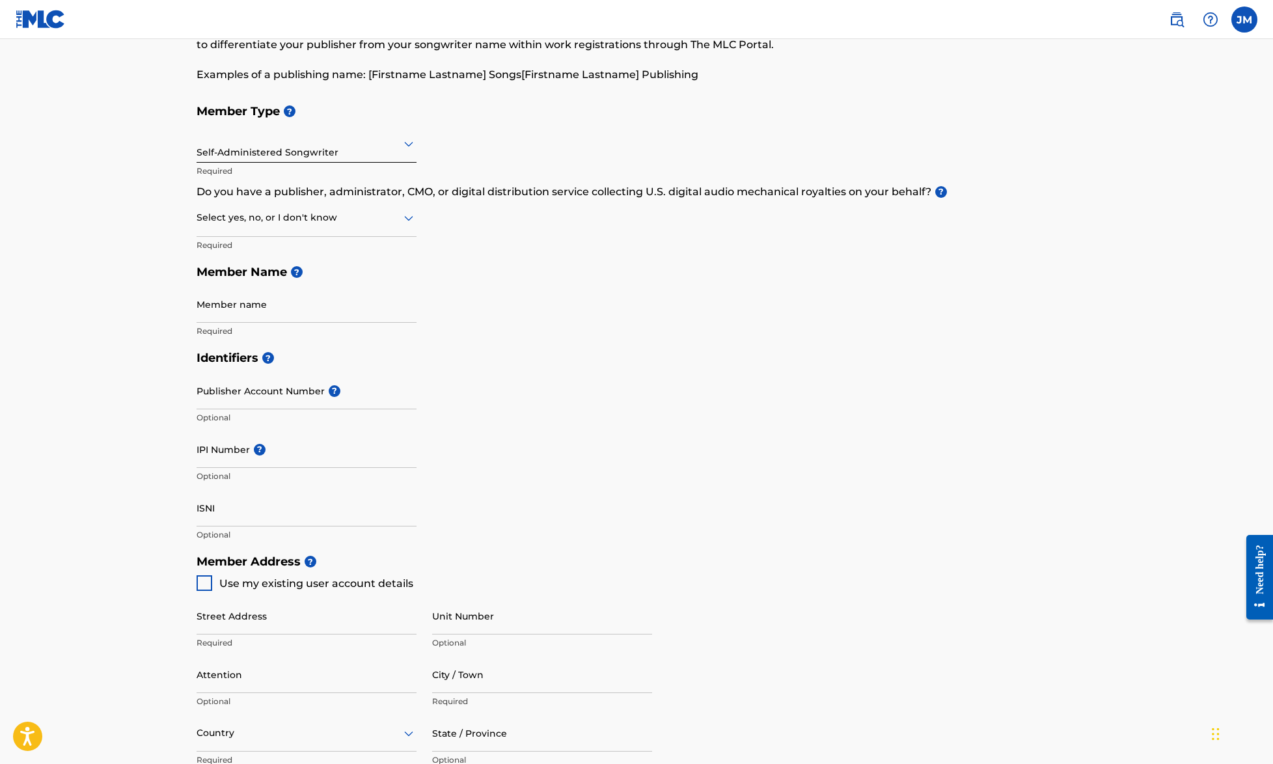
scroll to position [89, 0]
click at [327, 226] on div "Select yes, no, or I don't know" at bounding box center [307, 217] width 220 height 37
click at [302, 273] on div "No" at bounding box center [306, 280] width 219 height 29
type input "[PERSON_NAME]"
click at [303, 380] on input "Publisher Account Number ?" at bounding box center [307, 390] width 220 height 37
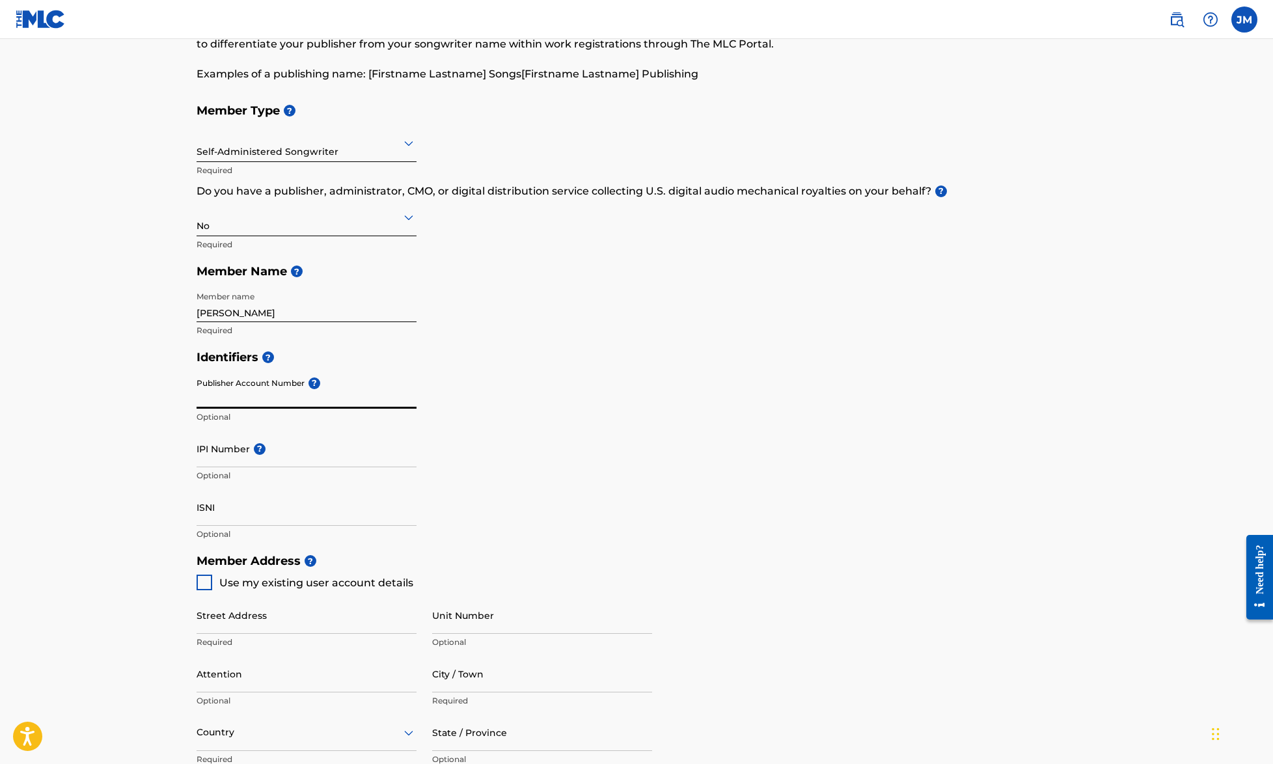
click at [234, 443] on input "IPI Number ?" at bounding box center [307, 448] width 220 height 37
click at [239, 393] on input "Publisher Account Number ?" at bounding box center [307, 390] width 220 height 37
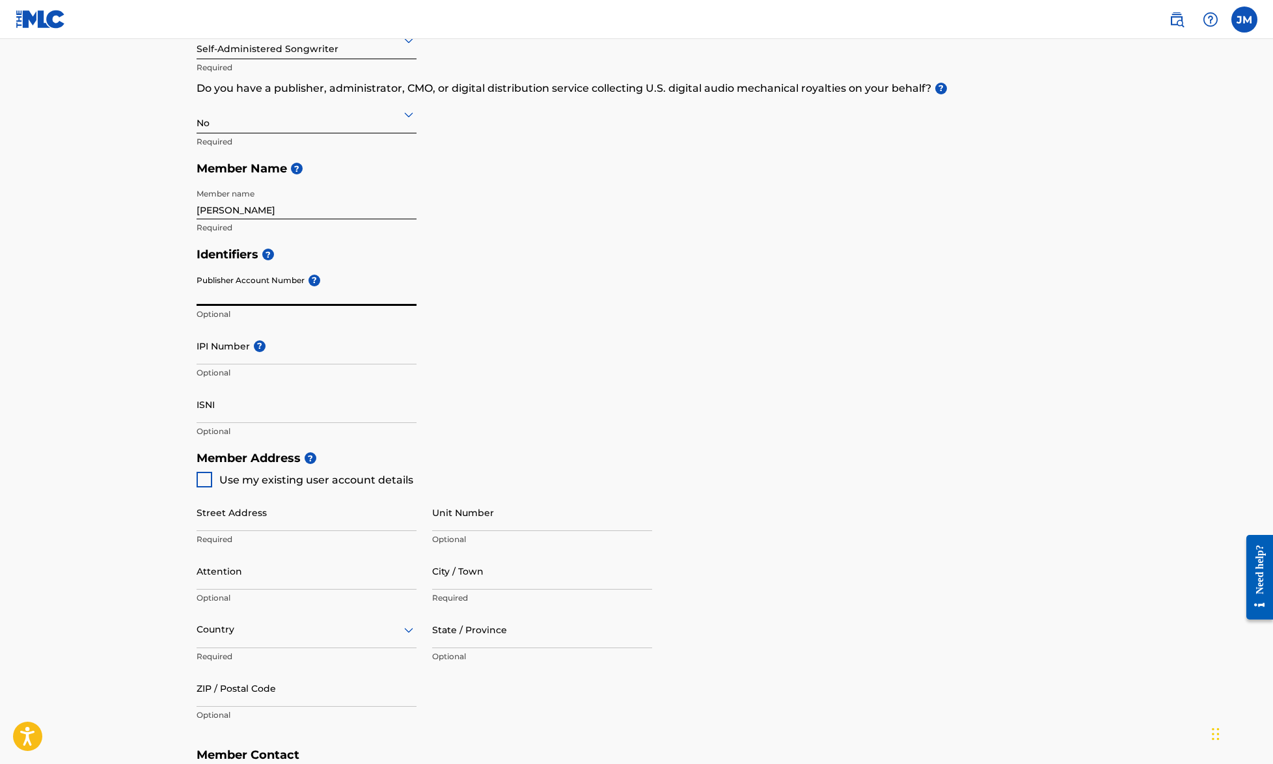
scroll to position [247, 0]
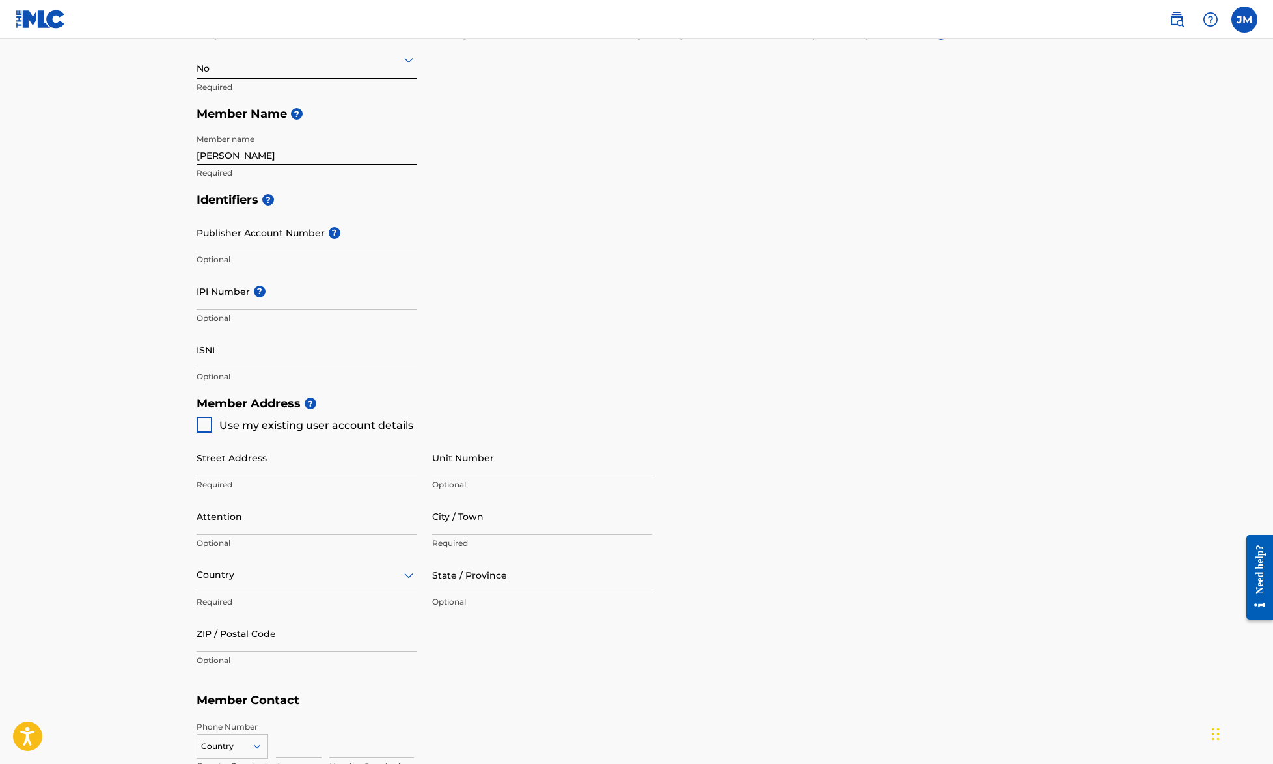
click at [195, 432] on div "Create a Member If you are a self-administered songwriter without a publisher t…" at bounding box center [636, 344] width 911 height 1039
click at [204, 425] on div at bounding box center [205, 425] width 16 height 16
type input "[STREET_ADDRESS]"
type input "[GEOGRAPHIC_DATA]"
type input "80218"
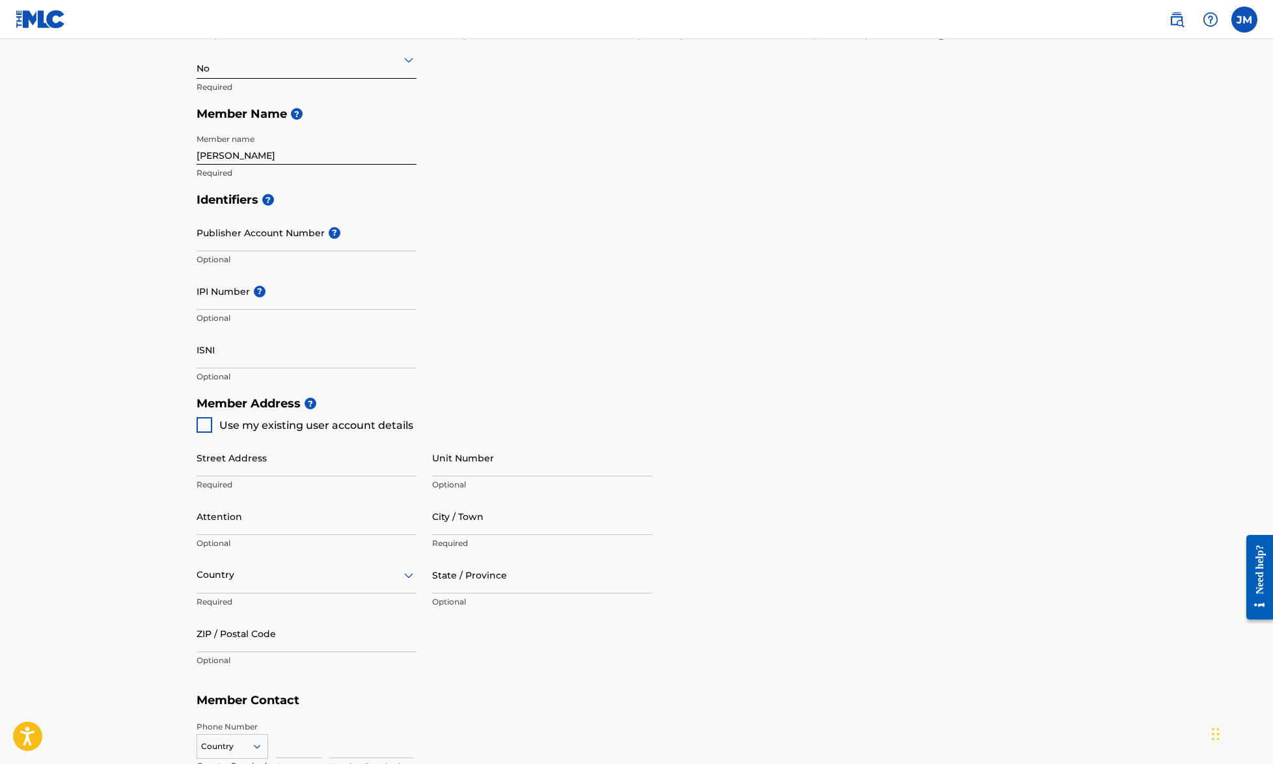
type input "303"
type input "5871949"
type input "[EMAIL_ADDRESS][DOMAIN_NAME]"
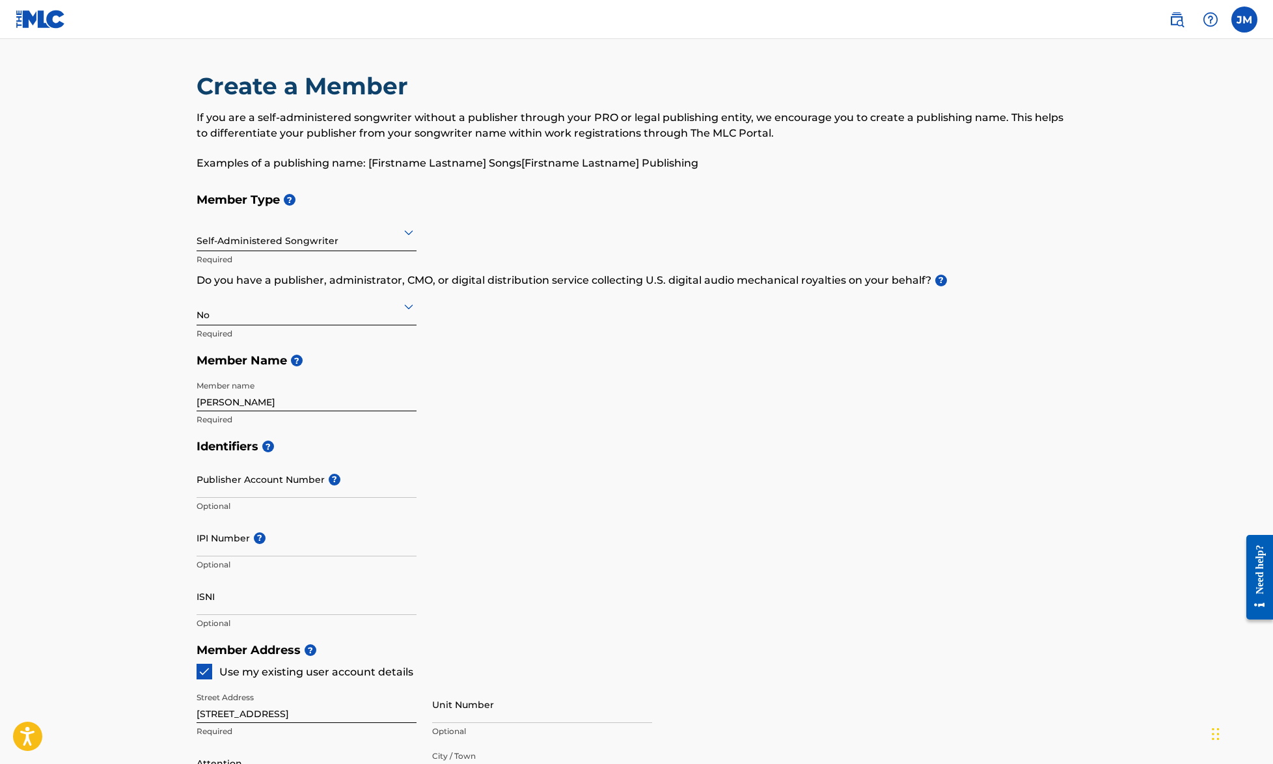
scroll to position [0, 0]
